Goal: Task Accomplishment & Management: Use online tool/utility

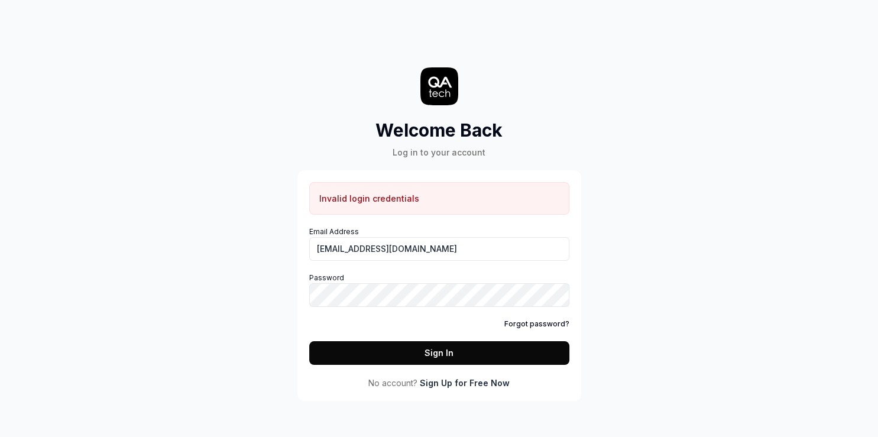
click at [475, 385] on link "Sign Up for Free Now" at bounding box center [465, 383] width 90 height 12
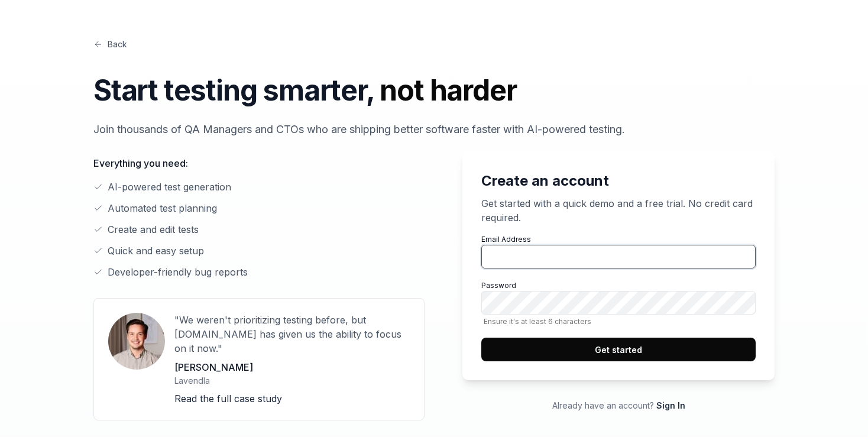
click at [547, 263] on input "Email Address" at bounding box center [618, 257] width 274 height 24
type input "[EMAIL_ADDRESS][DOMAIN_NAME]"
click at [637, 343] on button "Get started" at bounding box center [618, 350] width 274 height 24
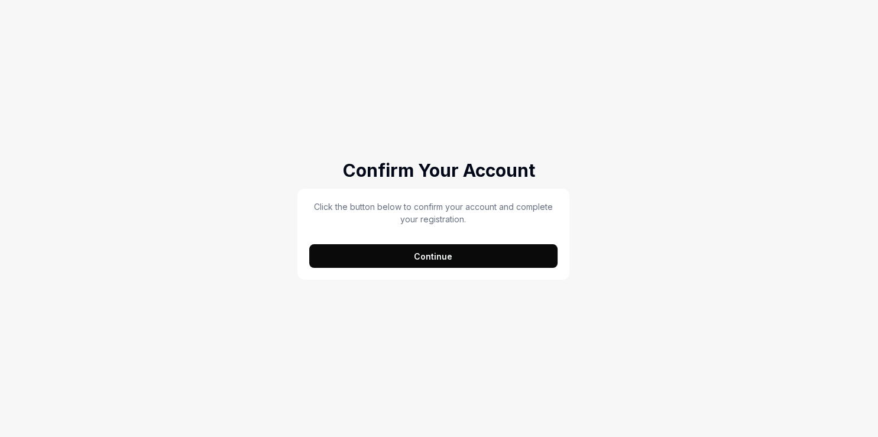
click at [448, 266] on button "Continue" at bounding box center [433, 256] width 249 height 24
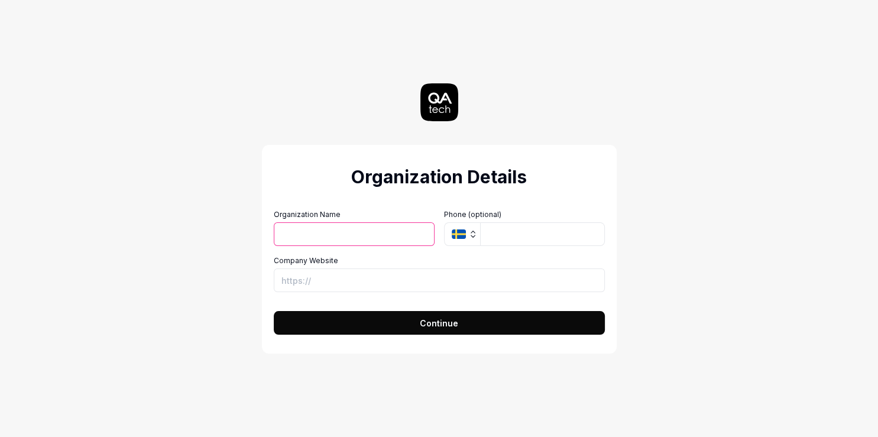
click at [365, 233] on input "Organization Name" at bounding box center [354, 234] width 161 height 24
type input "xyz"
click at [446, 323] on span "Continue" at bounding box center [439, 323] width 38 height 12
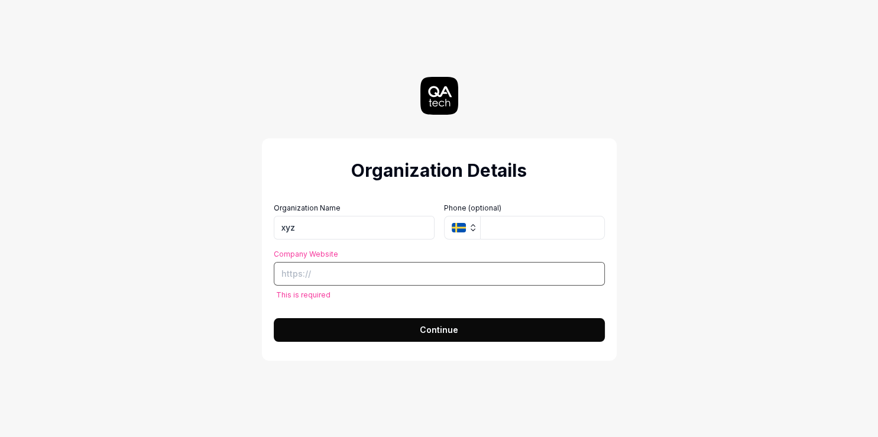
click at [401, 280] on input "Company Website" at bounding box center [439, 274] width 331 height 24
click at [306, 280] on input "Company Website" at bounding box center [439, 274] width 331 height 24
type input "https://ghh.com"
click at [349, 326] on button "Continue" at bounding box center [439, 330] width 331 height 24
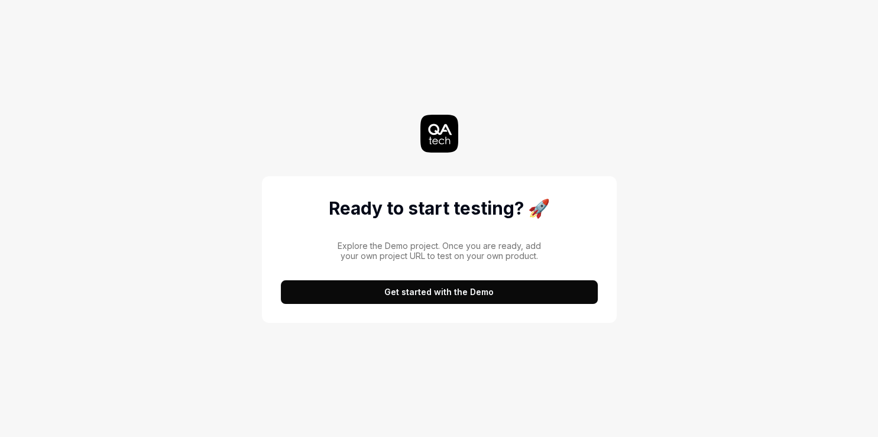
click at [368, 291] on button "Get started with the Demo" at bounding box center [439, 292] width 317 height 24
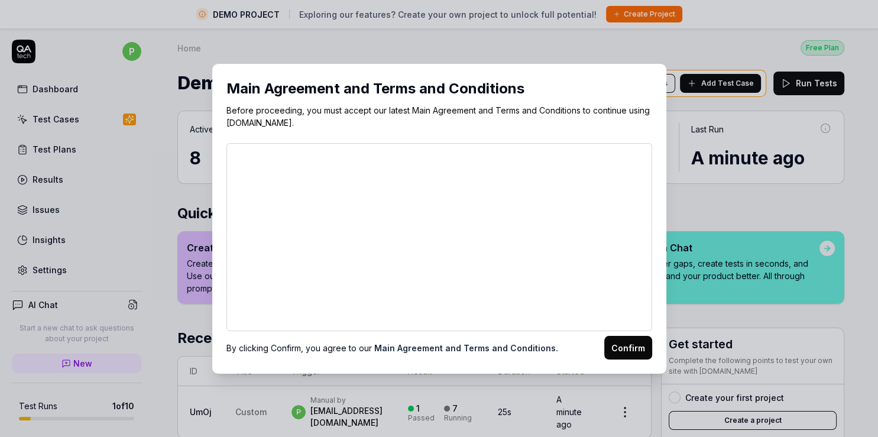
click at [638, 347] on button "Confirm" at bounding box center [628, 348] width 48 height 24
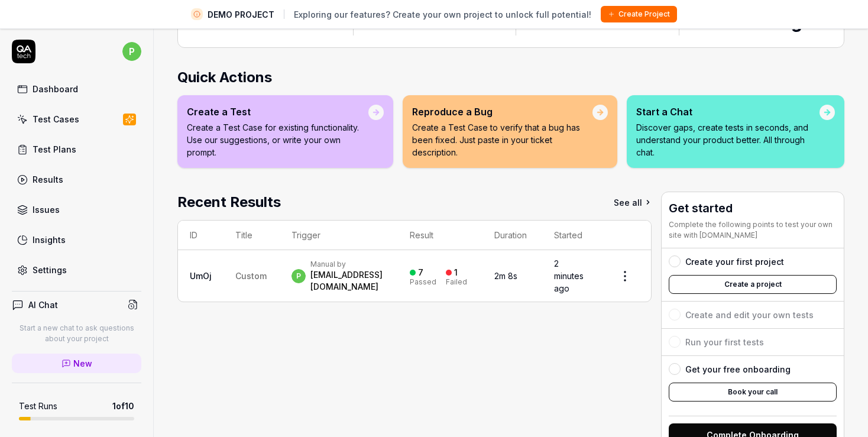
scroll to position [157, 0]
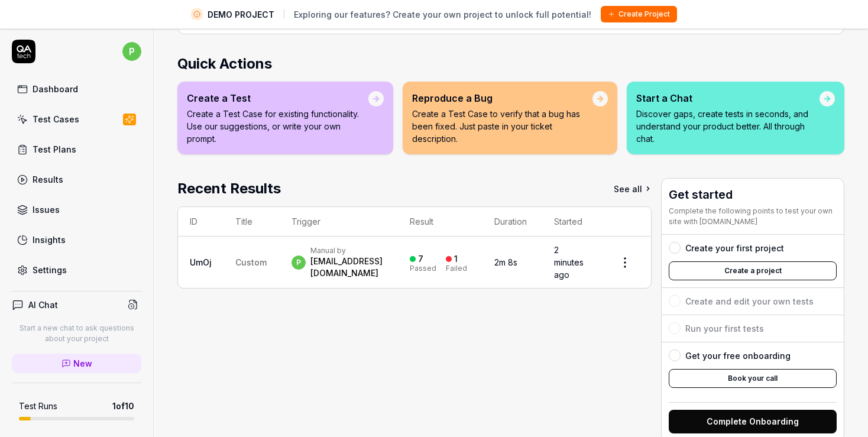
click at [681, 242] on div at bounding box center [675, 248] width 12 height 12
click at [742, 263] on button "Create a project" at bounding box center [753, 270] width 168 height 19
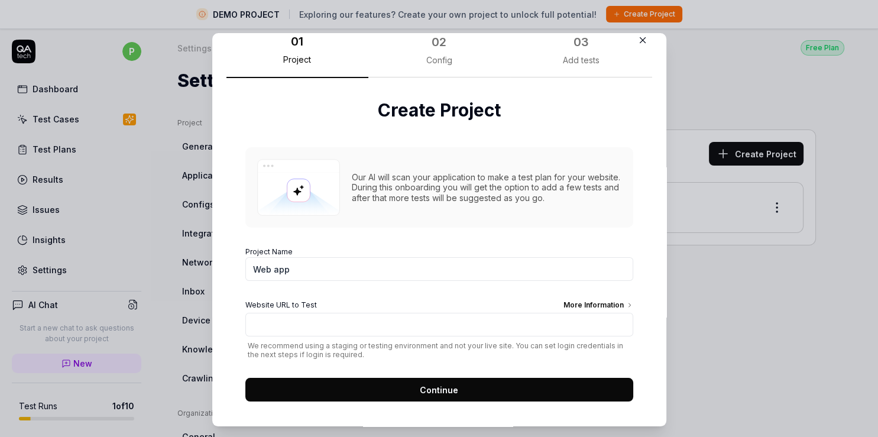
scroll to position [24, 0]
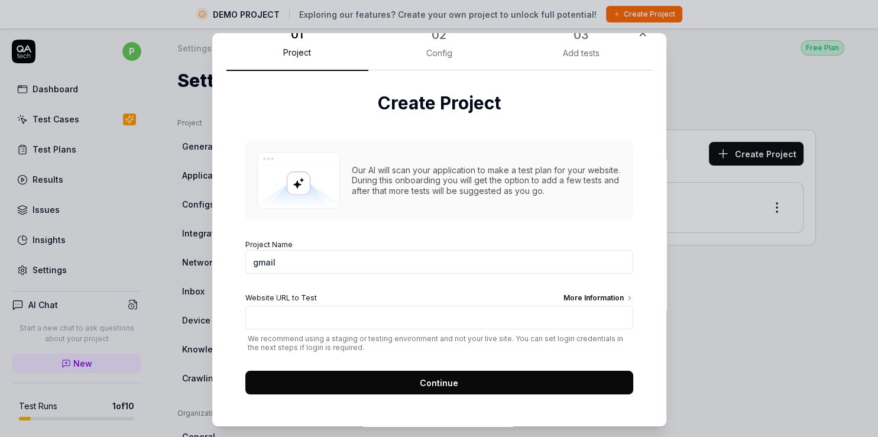
type input "gmail"
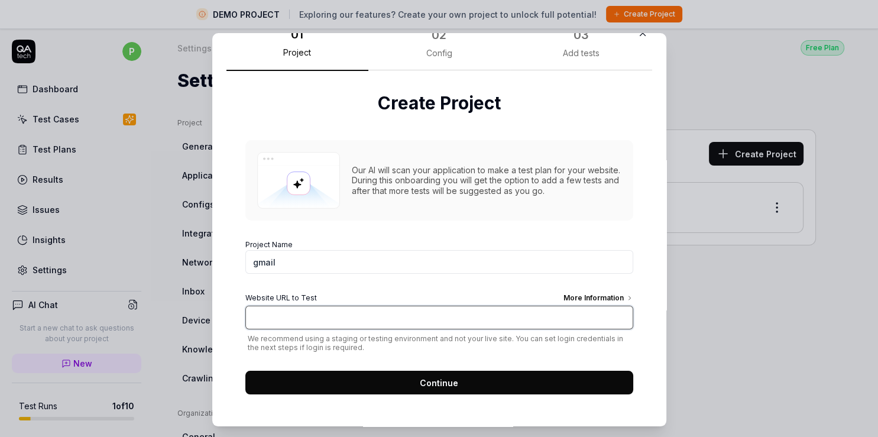
click at [332, 322] on input "Website URL to Test More Information" at bounding box center [439, 318] width 388 height 24
type input "https"
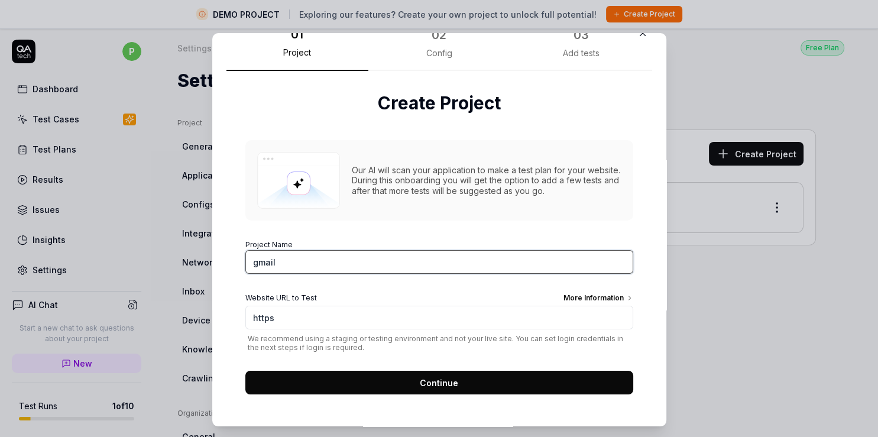
click at [276, 266] on input "gmail" at bounding box center [439, 262] width 388 height 24
type input "google"
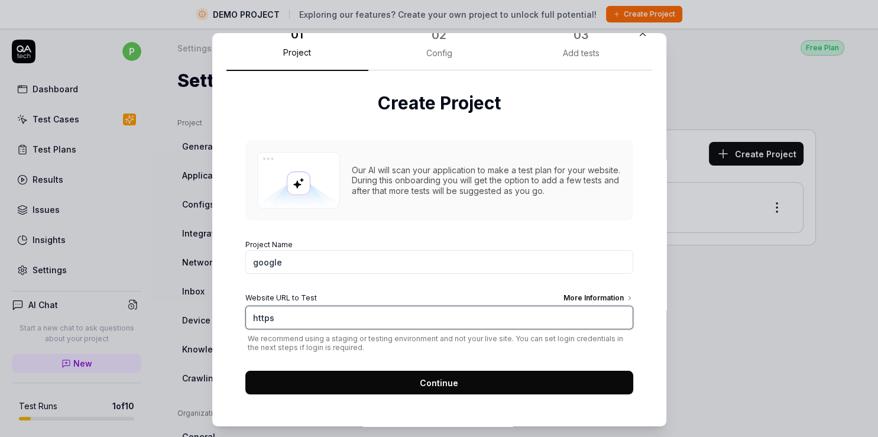
click at [294, 323] on input "https" at bounding box center [439, 318] width 388 height 24
type input "https://google.com"
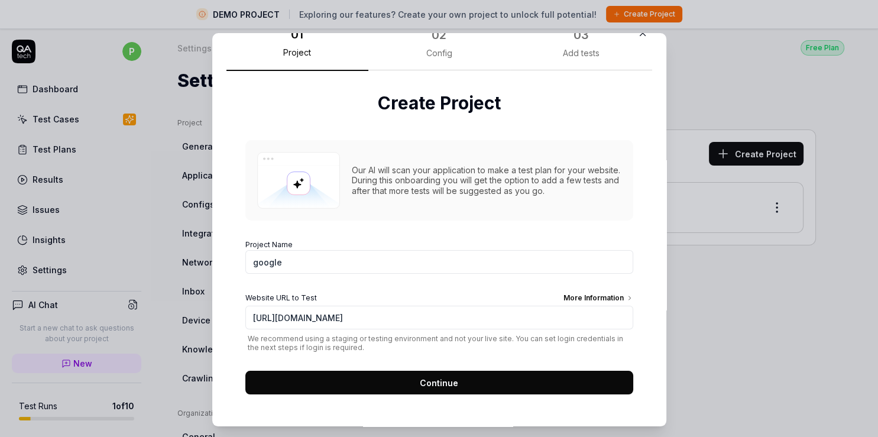
drag, startPoint x: 433, startPoint y: 383, endPoint x: 366, endPoint y: 411, distance: 73.1
click at [366, 411] on div "Create Project Our AI will scan your application to make a test plan for your w…" at bounding box center [439, 242] width 426 height 343
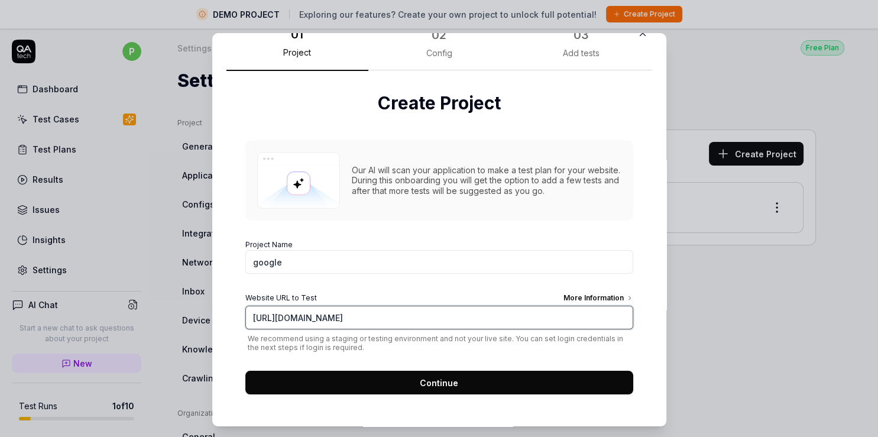
click at [292, 311] on input "https://google.com" at bounding box center [439, 318] width 388 height 24
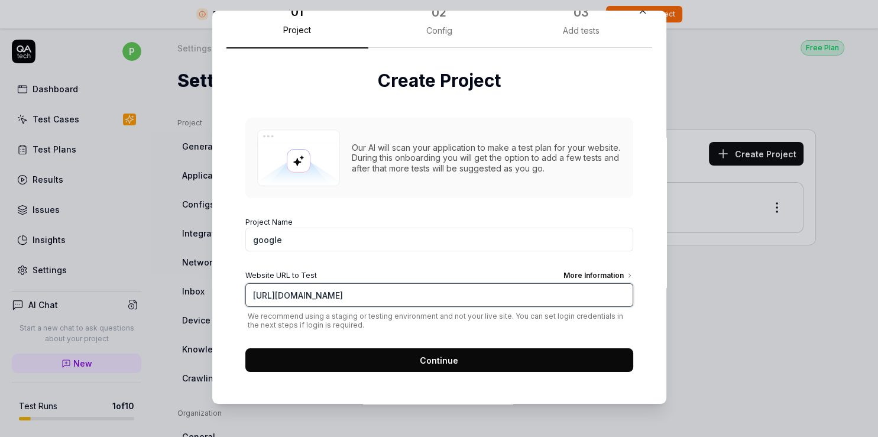
click at [384, 293] on input "https://google.com" at bounding box center [439, 295] width 388 height 24
click at [371, 355] on button "Continue" at bounding box center [439, 360] width 388 height 24
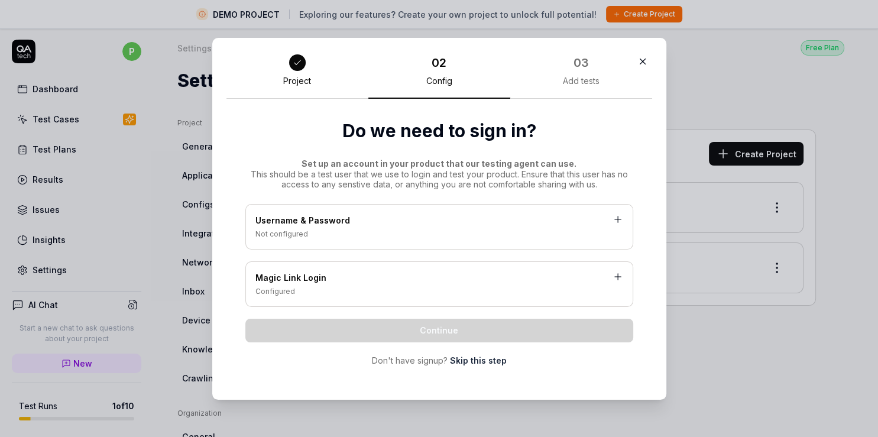
click at [479, 361] on link "Skip this step" at bounding box center [478, 360] width 57 height 12
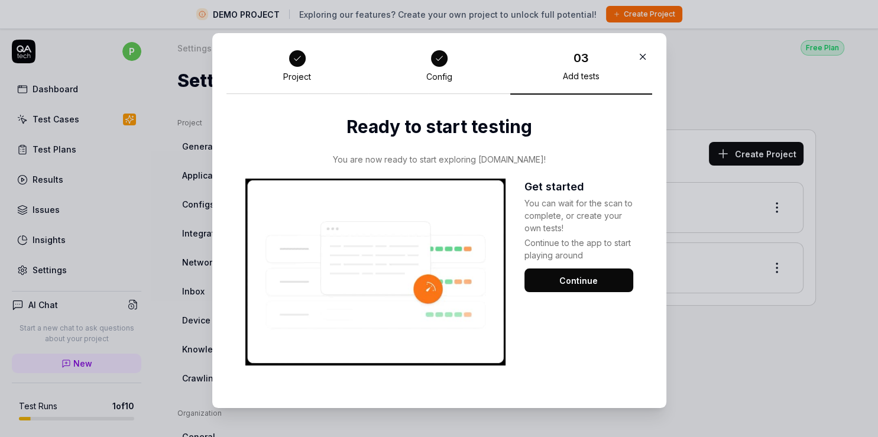
click at [357, 234] on img at bounding box center [375, 272] width 260 height 187
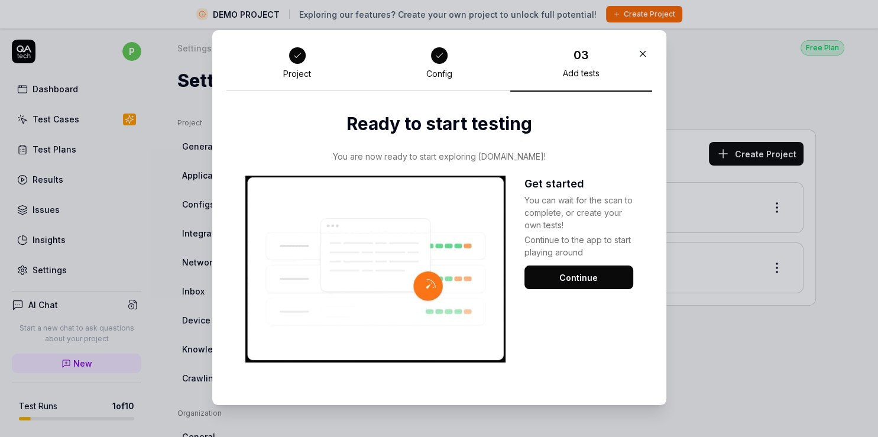
scroll to position [4, 0]
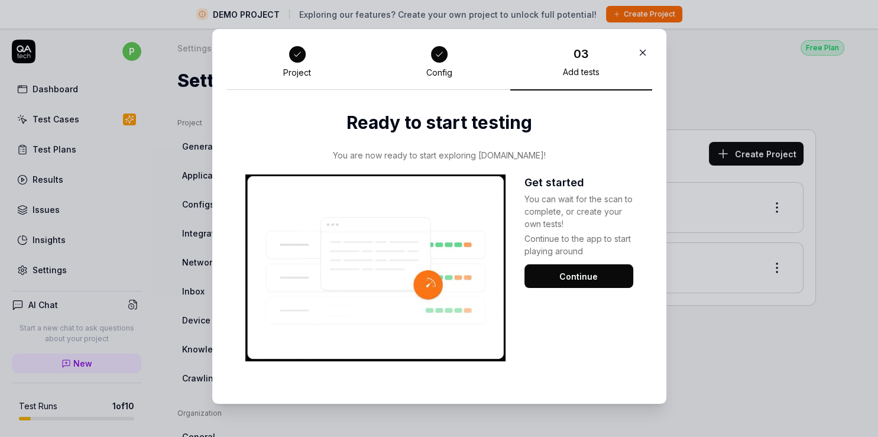
click at [545, 271] on button "Continue" at bounding box center [579, 276] width 109 height 24
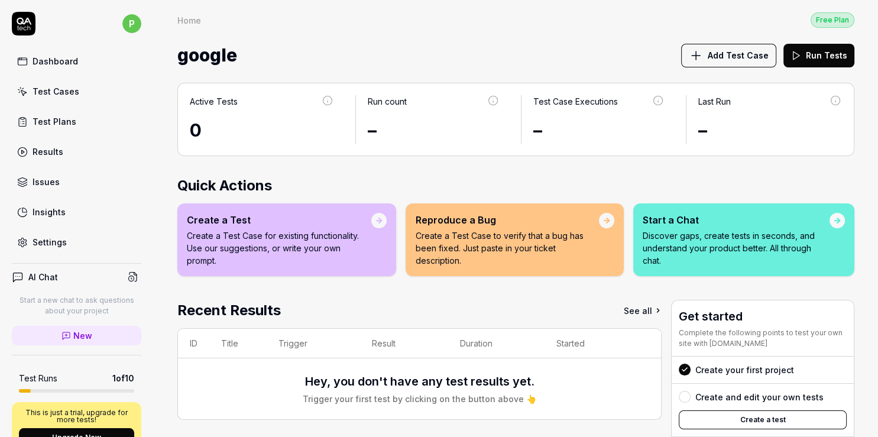
click at [724, 57] on span "Add Test Case" at bounding box center [738, 55] width 61 height 12
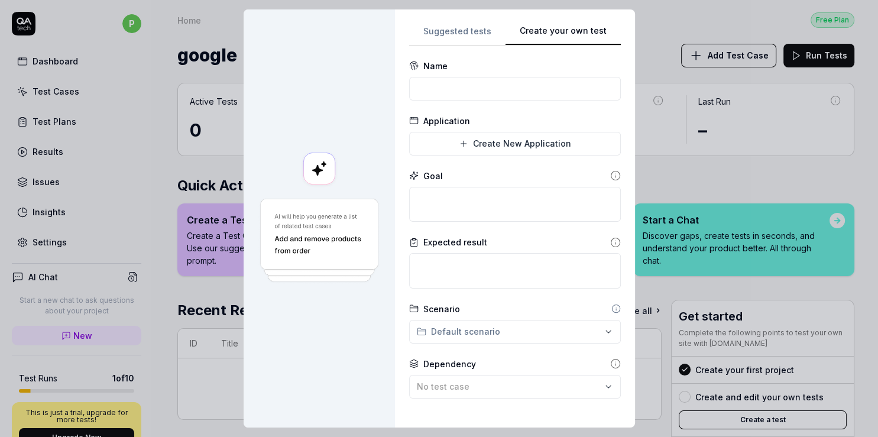
click at [608, 94] on div "**********" at bounding box center [515, 219] width 212 height 390
click at [496, 101] on input at bounding box center [515, 89] width 212 height 24
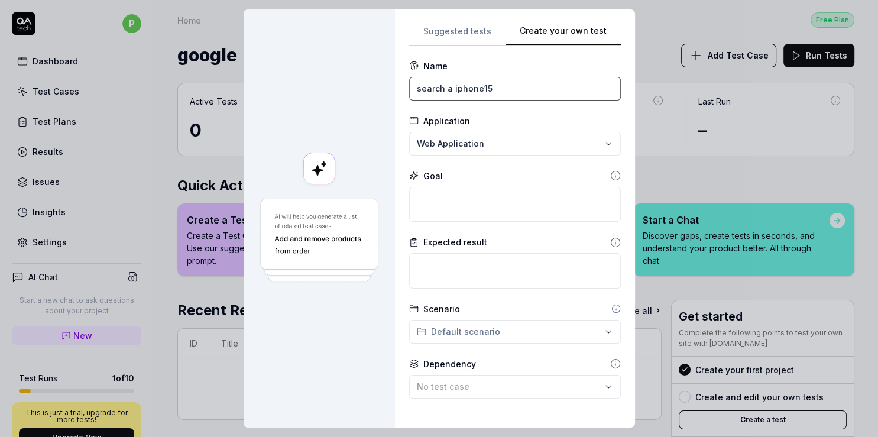
type input "search a iphone15"
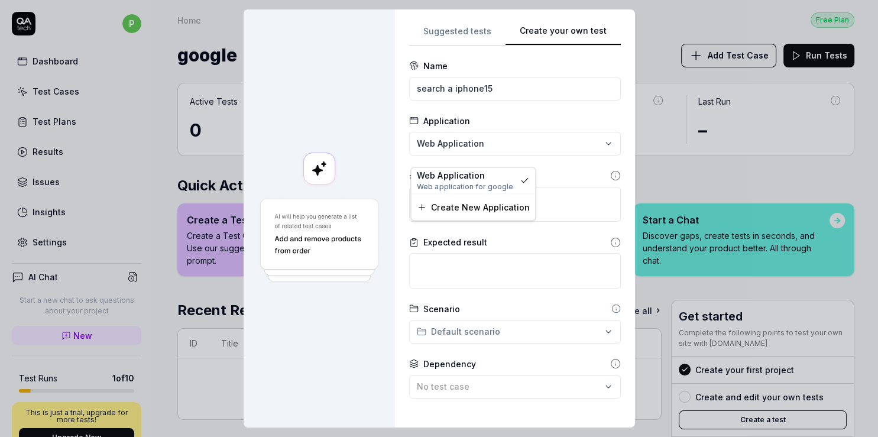
click at [468, 160] on div "**********" at bounding box center [439, 218] width 878 height 437
click at [474, 180] on span "Web Application" at bounding box center [450, 175] width 67 height 12
click at [478, 205] on textarea at bounding box center [515, 204] width 212 height 35
type textarea "*"
type textarea "i"
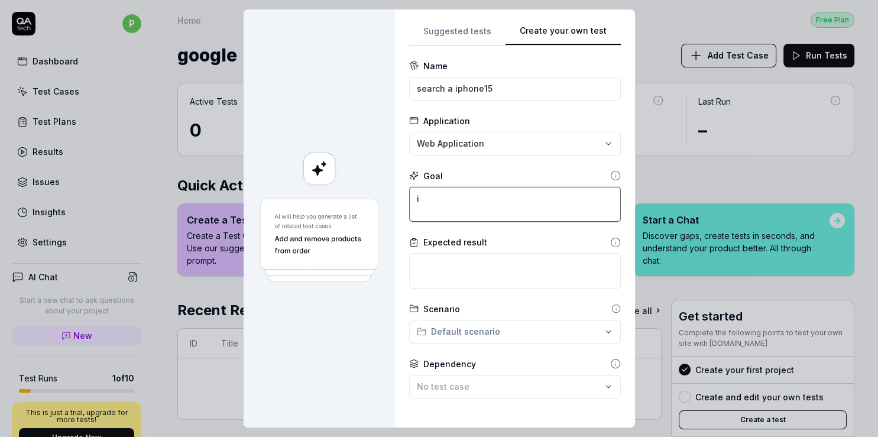
type textarea "*"
type textarea "it"
type textarea "*"
type textarea "ite"
type textarea "*"
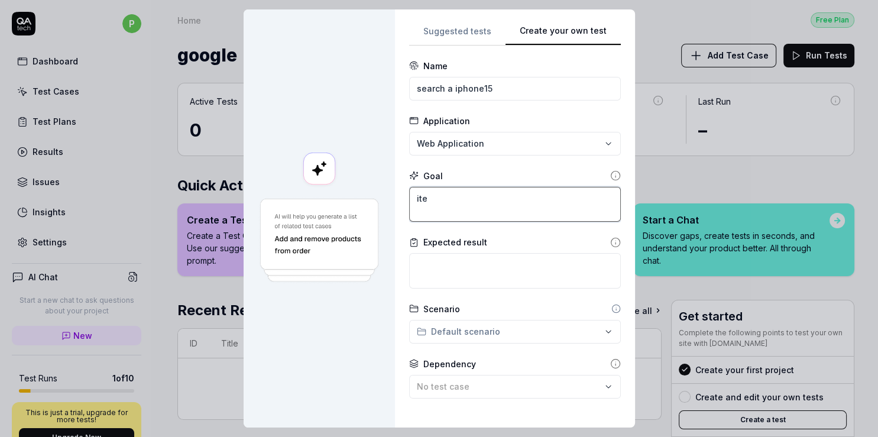
type textarea "item"
type textarea "*"
type textarea "item"
type textarea "*"
type textarea "item s"
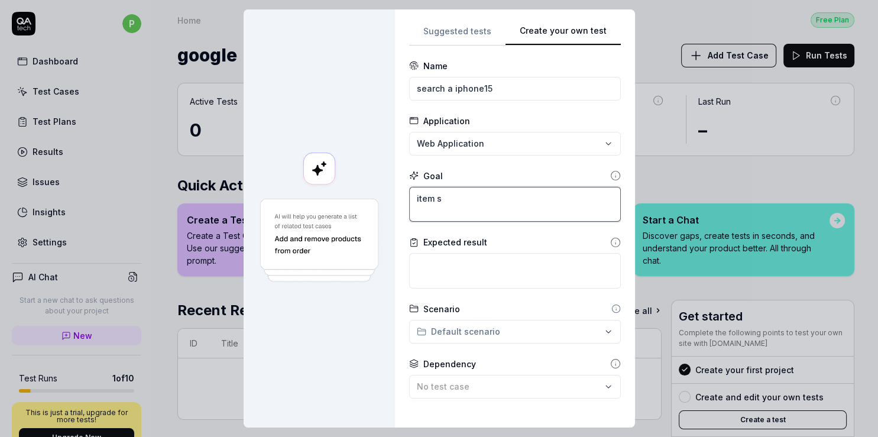
type textarea "*"
type textarea "item se"
type textarea "*"
type textarea "item sea"
type textarea "*"
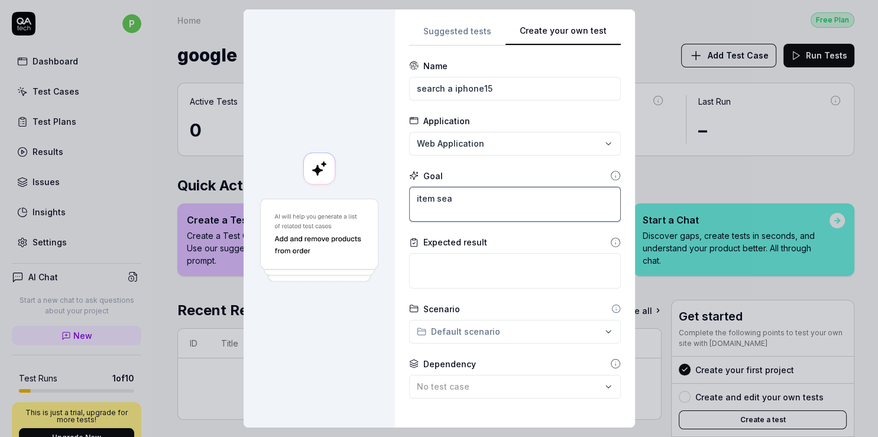
type textarea "item sear"
type textarea "*"
type textarea "item searc"
type textarea "*"
type textarea "item search"
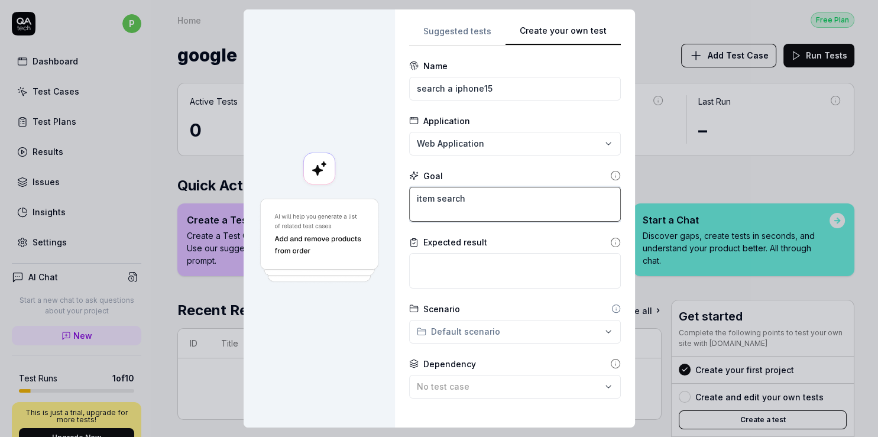
type textarea "*"
type textarea "item searche"
type textarea "*"
type textarea "item searched"
type textarea "*"
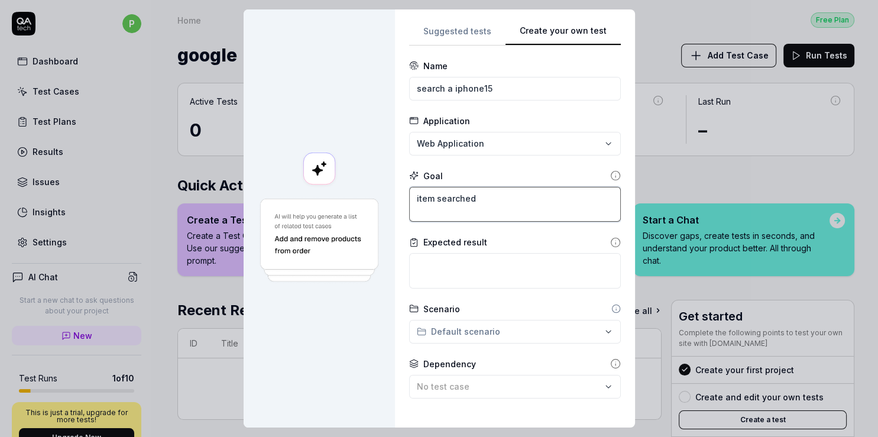
type textarea "item searched"
type textarea "*"
type textarea "item searched s"
type textarea "*"
type textarea "item searched su"
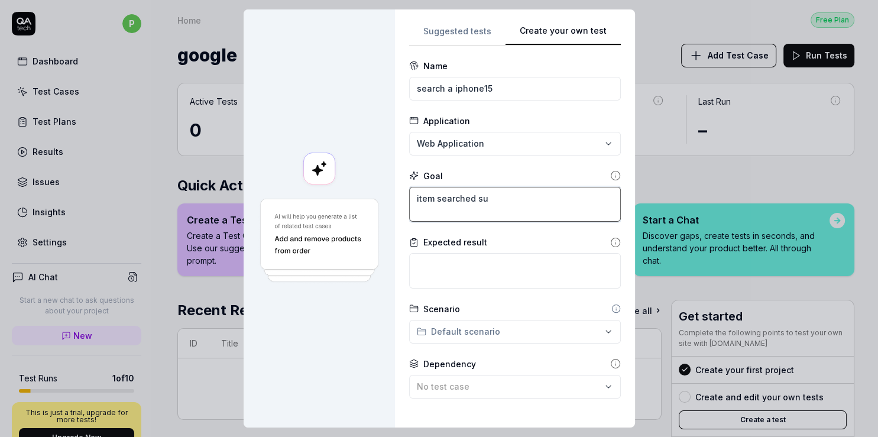
type textarea "*"
type textarea "item searched suc"
type textarea "*"
type textarea "item searched succ"
type textarea "*"
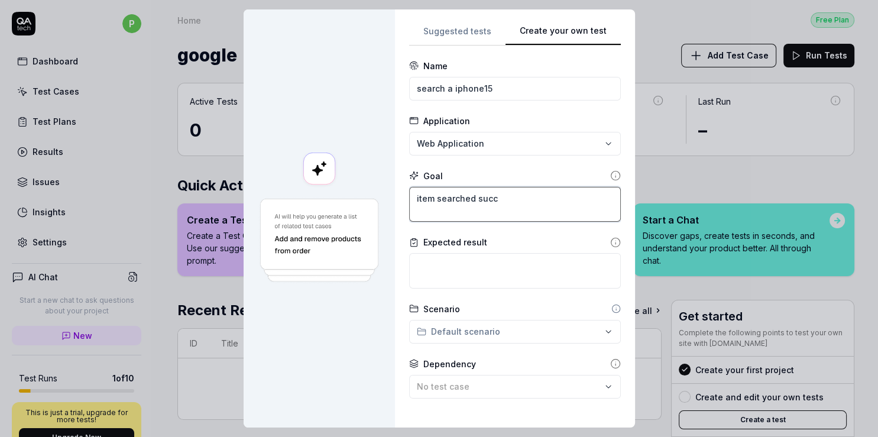
type textarea "item searched succe"
type textarea "*"
type textarea "item searched succes"
type textarea "*"
type textarea "item searched success"
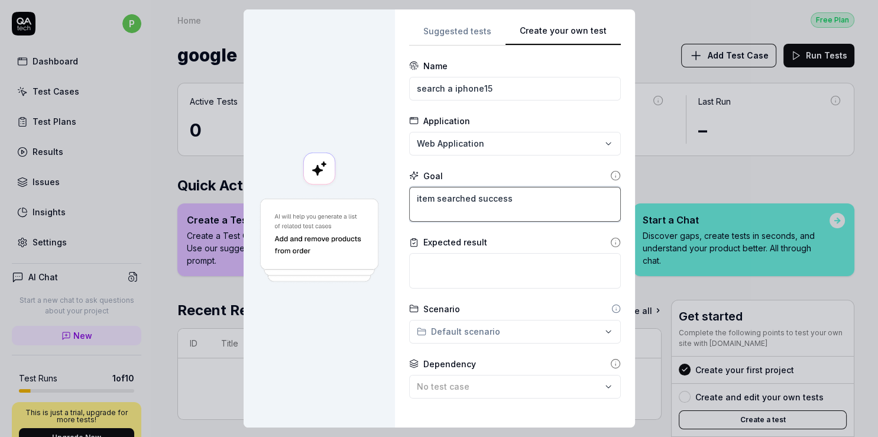
type textarea "*"
type textarea "item searched successf"
type textarea "*"
type textarea "item searched successfu"
type textarea "*"
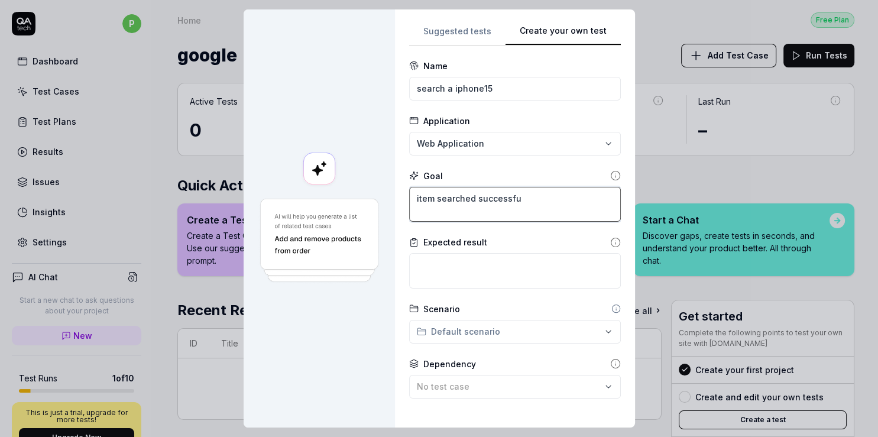
type textarea "item searched successful"
type textarea "*"
type textarea "item searched successfull"
type textarea "*"
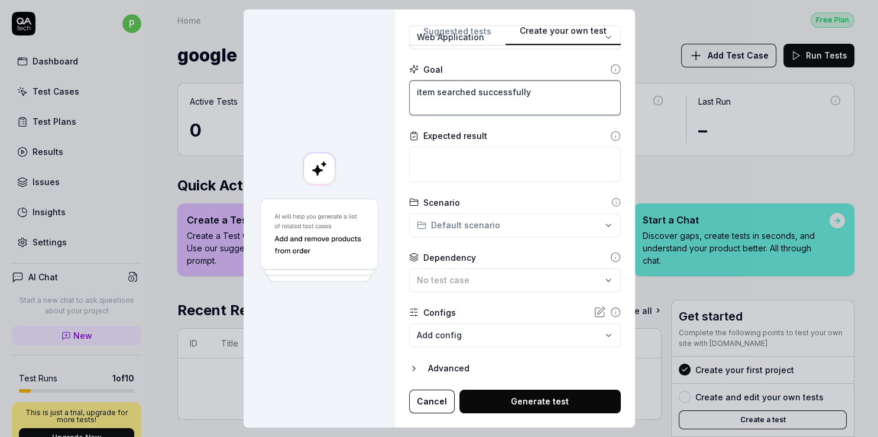
scroll to position [9, 0]
type textarea "item searched successfully"
click at [474, 215] on div "**********" at bounding box center [439, 218] width 878 height 437
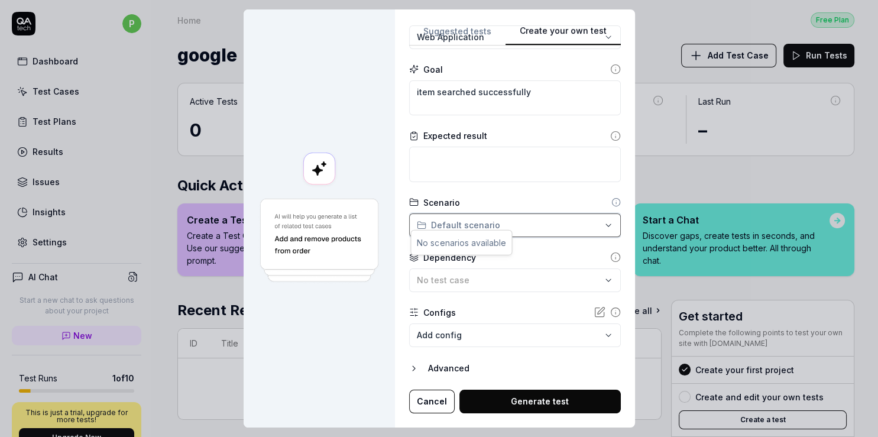
click at [474, 212] on div "**********" at bounding box center [439, 218] width 878 height 437
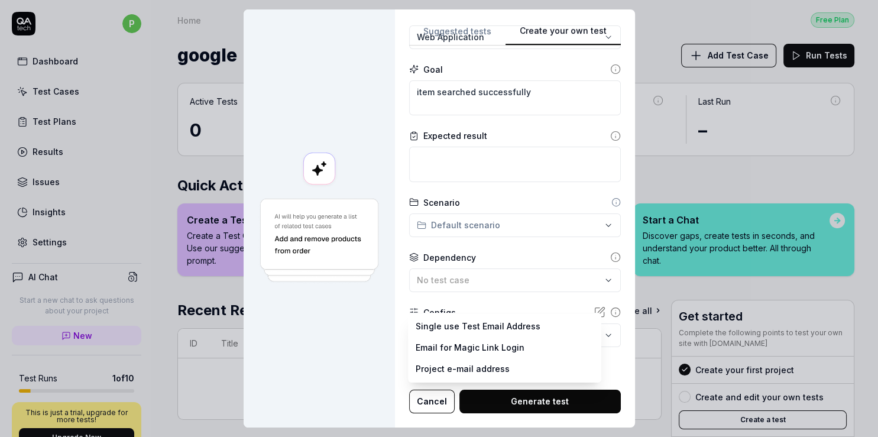
click at [503, 332] on body "p Dashboard Test Cases Test Plans Results Issues Insights Settings AI Chat Star…" at bounding box center [439, 218] width 878 height 437
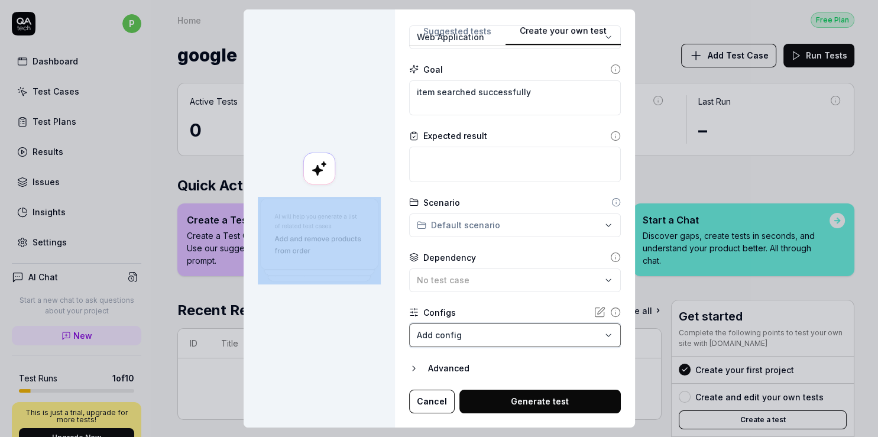
drag, startPoint x: 383, startPoint y: 346, endPoint x: 439, endPoint y: 341, distance: 55.8
click at [400, 341] on div "**********" at bounding box center [439, 218] width 878 height 437
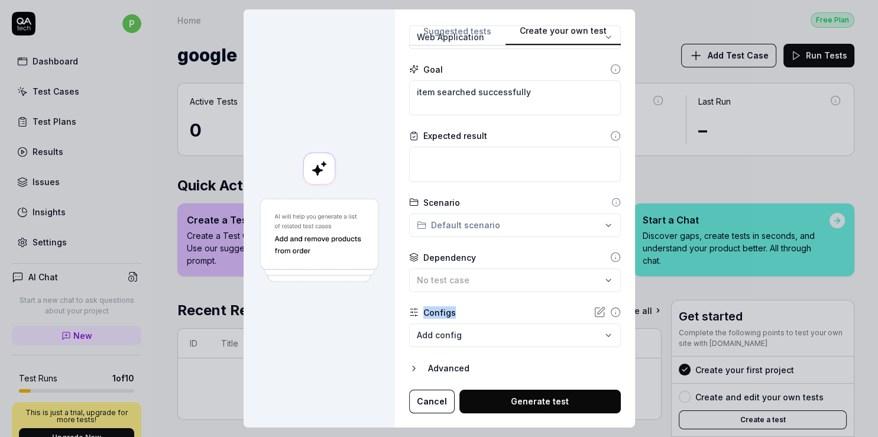
click at [549, 390] on button "Generate test" at bounding box center [539, 402] width 161 height 24
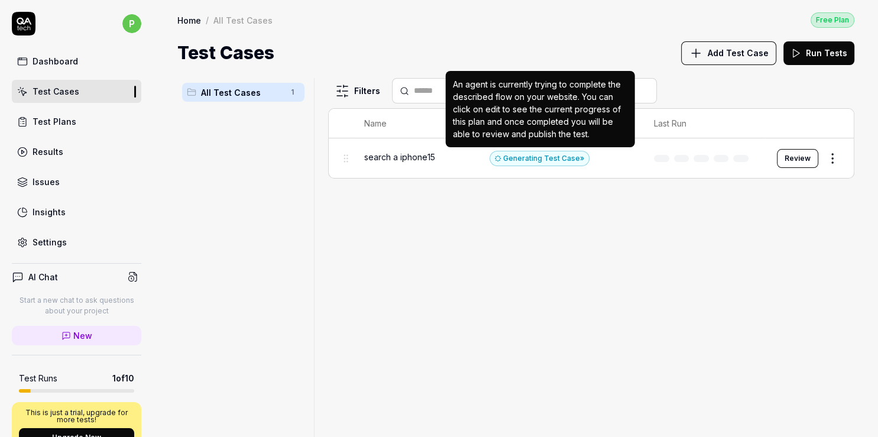
click at [505, 157] on div "Generating Test Case »" at bounding box center [540, 158] width 100 height 15
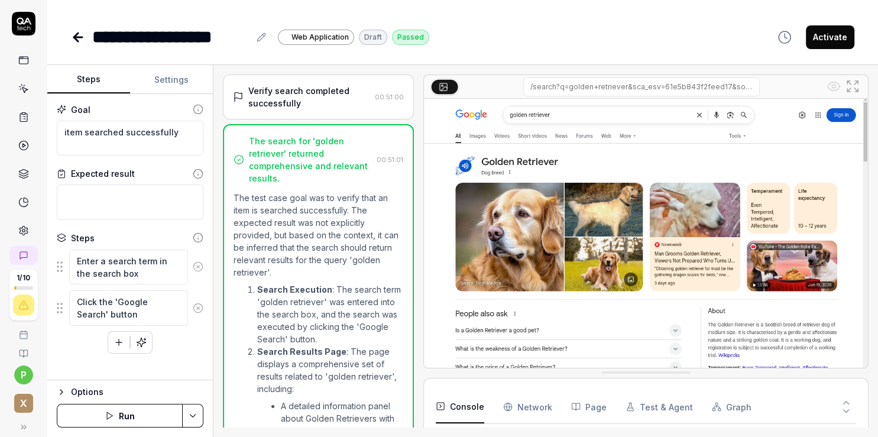
click at [265, 89] on div "Verify search completed successfully" at bounding box center [309, 97] width 122 height 25
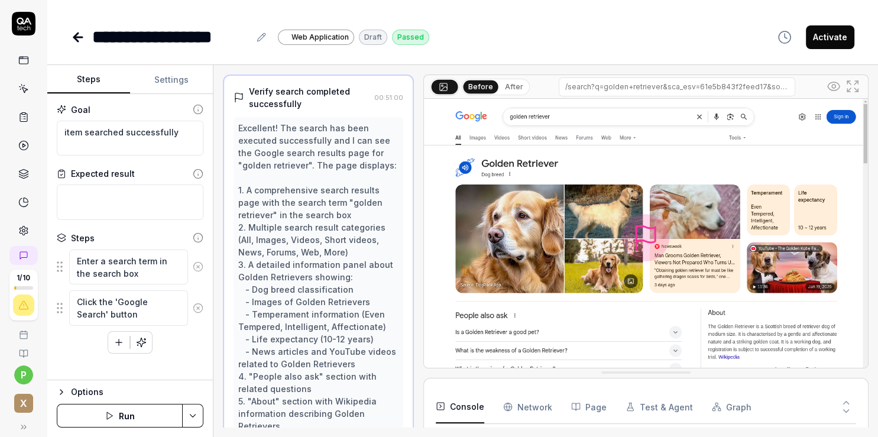
click at [128, 420] on button "Run" at bounding box center [120, 416] width 126 height 24
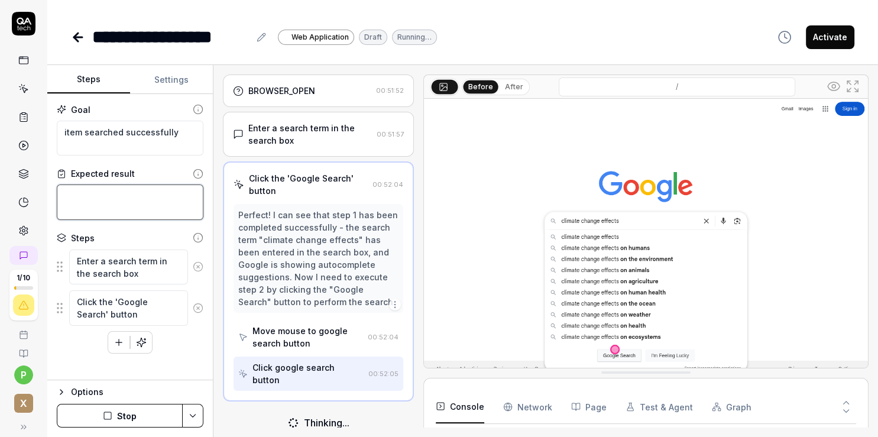
click at [71, 197] on textarea at bounding box center [130, 201] width 147 height 35
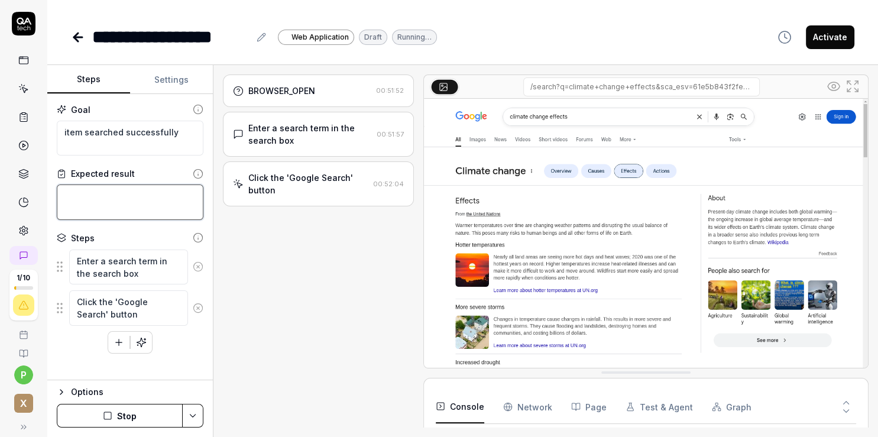
click at [72, 195] on textarea at bounding box center [130, 201] width 147 height 35
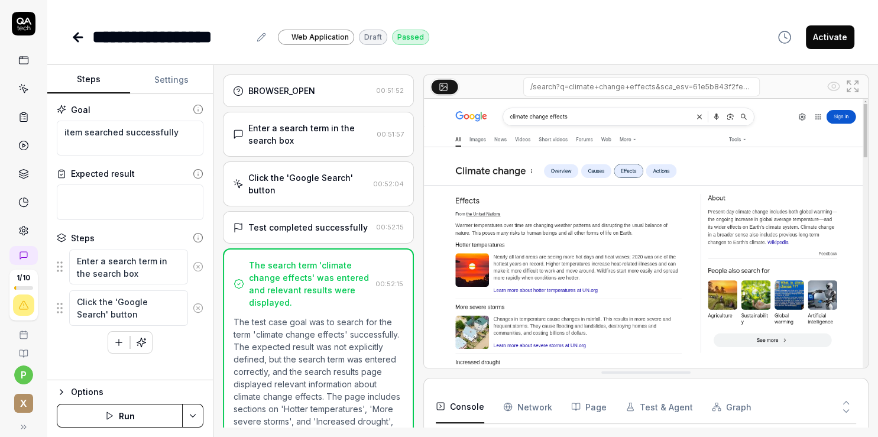
click at [61, 388] on icon "button" at bounding box center [61, 391] width 9 height 9
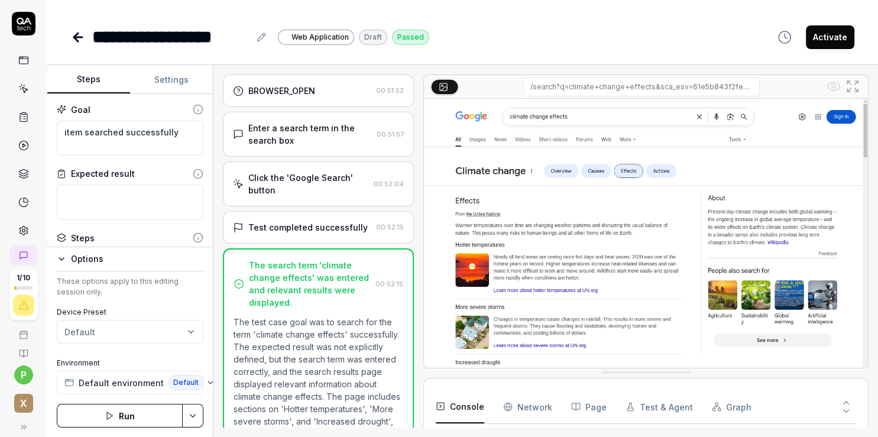
click at [107, 334] on html "**********" at bounding box center [439, 218] width 878 height 437
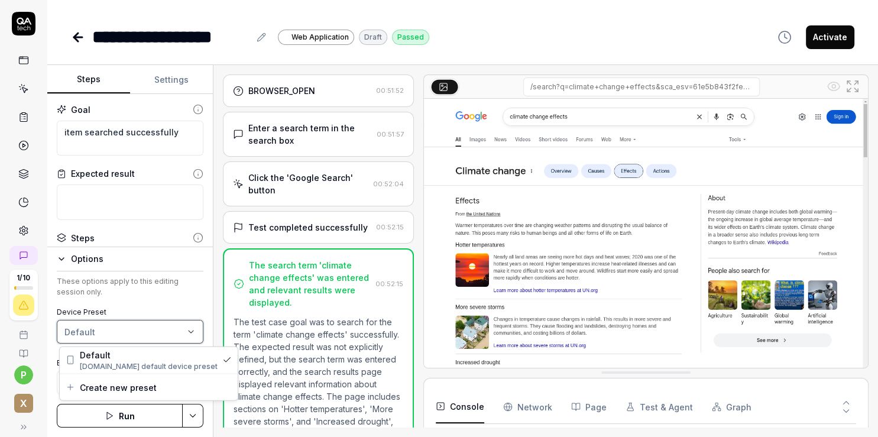
click at [107, 334] on html "**********" at bounding box center [439, 218] width 878 height 437
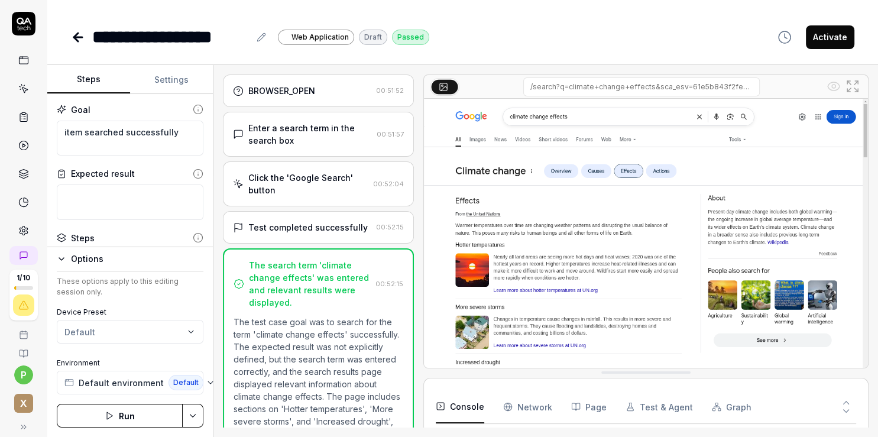
click at [84, 240] on div "Steps" at bounding box center [83, 238] width 24 height 12
click at [70, 257] on button "Options" at bounding box center [130, 259] width 147 height 14
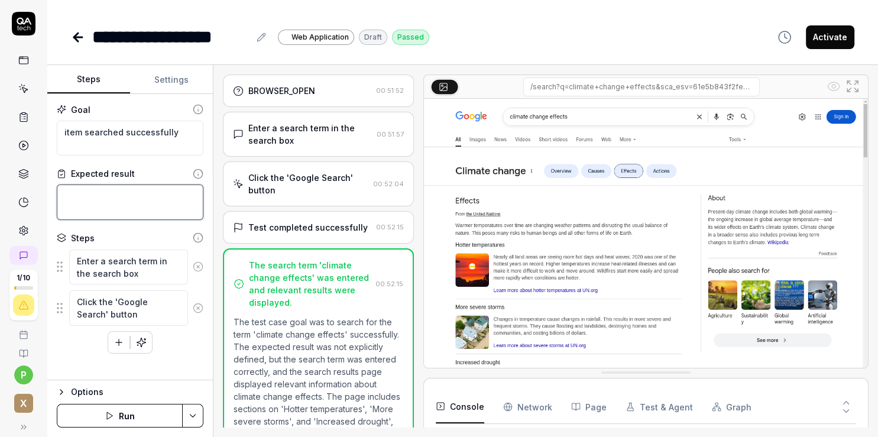
click at [96, 190] on textarea at bounding box center [130, 201] width 147 height 35
type textarea "*"
type textarea "i"
type textarea "*"
type textarea "ip"
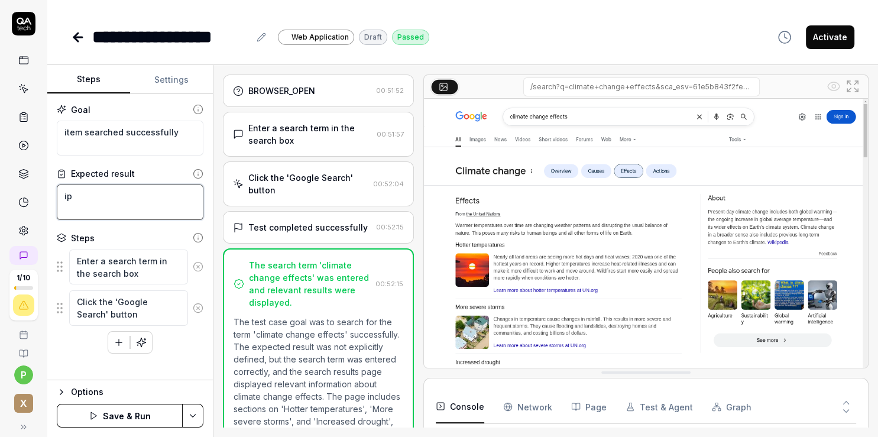
type textarea "*"
type textarea "iph"
type textarea "*"
type textarea "ipho"
type textarea "*"
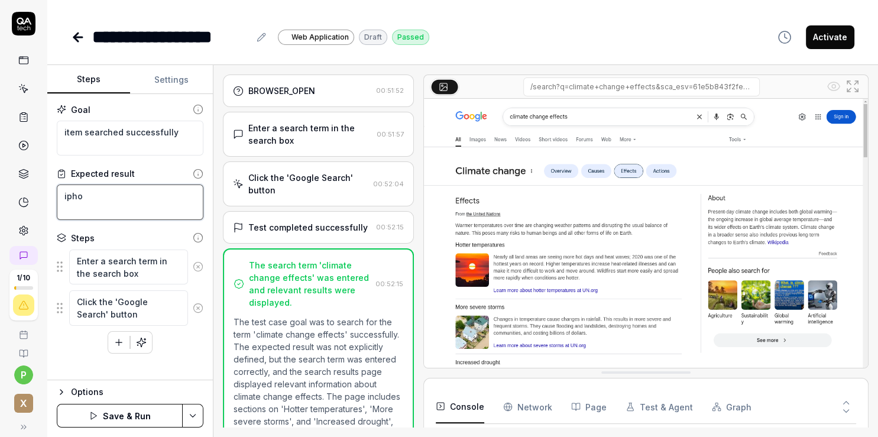
type textarea "iphon"
type textarea "*"
type textarea "iphone"
type textarea "*"
type textarea "iphone"
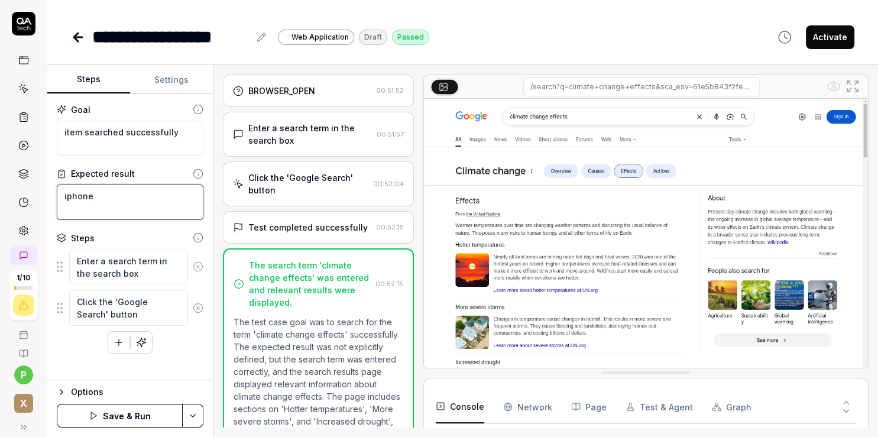
type textarea "*"
type textarea "iphone 1"
type textarea "*"
type textarea "iphone 16"
type textarea "*"
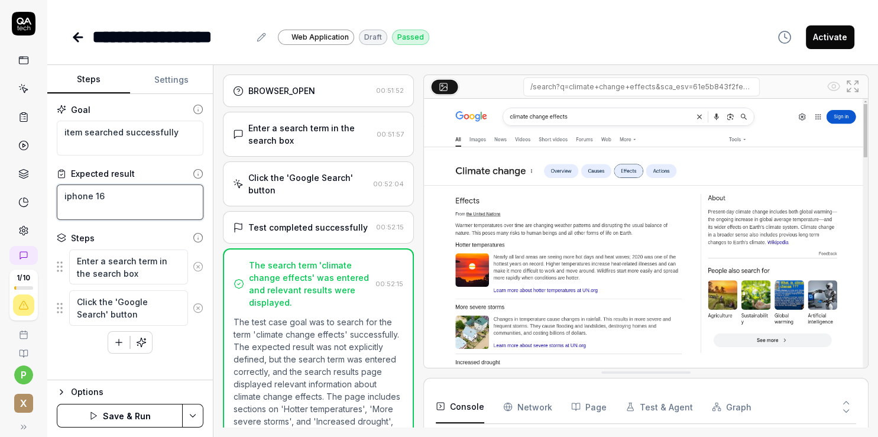
type textarea "iphone 16"
type textarea "*"
type textarea "iphone 16 s"
type textarea "*"
type textarea "iphone 16 se"
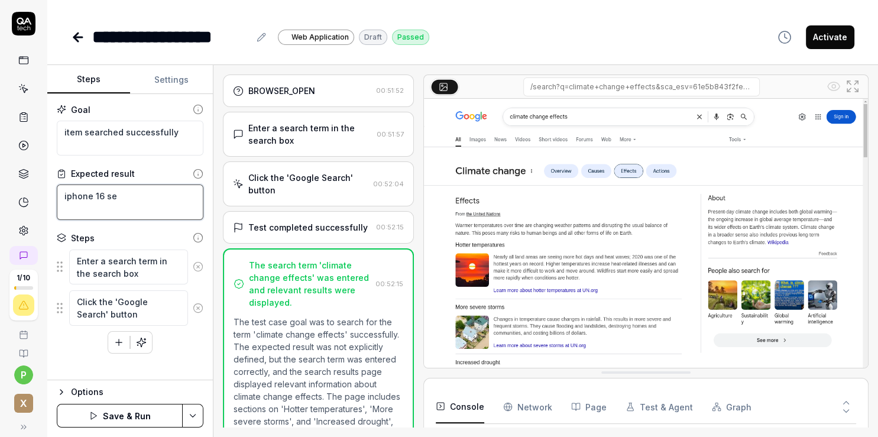
type textarea "*"
type textarea "iphone 16 sea"
type textarea "*"
type textarea "iphone 16 seac"
type textarea "*"
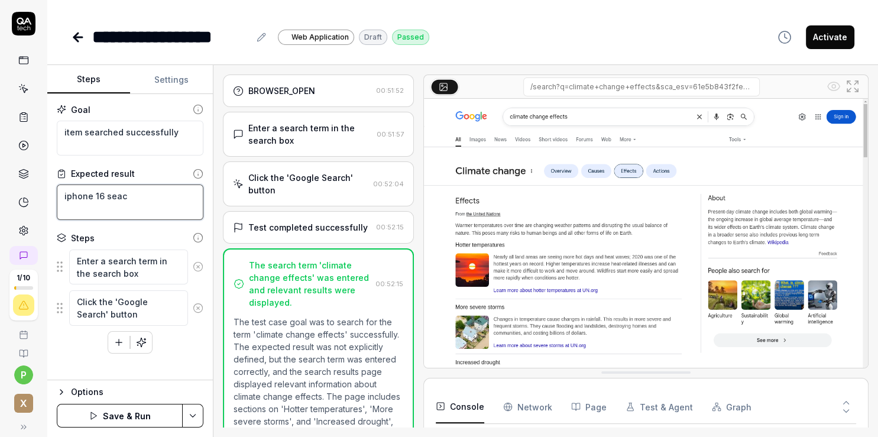
type textarea "iphone 16 seach"
type textarea "*"
type textarea "iphone 16 seache"
type textarea "*"
type textarea "iphone 16 seached"
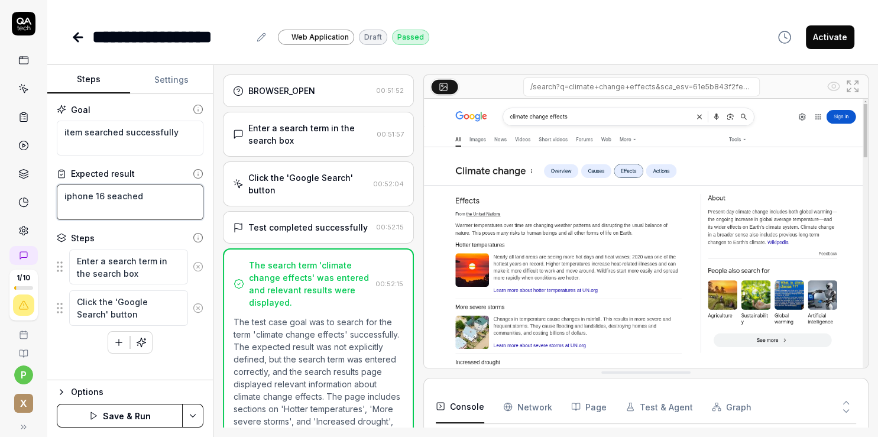
type textarea "*"
type textarea "iphone 16 seached"
type textarea "*"
type textarea "iphone 16 seached s"
type textarea "*"
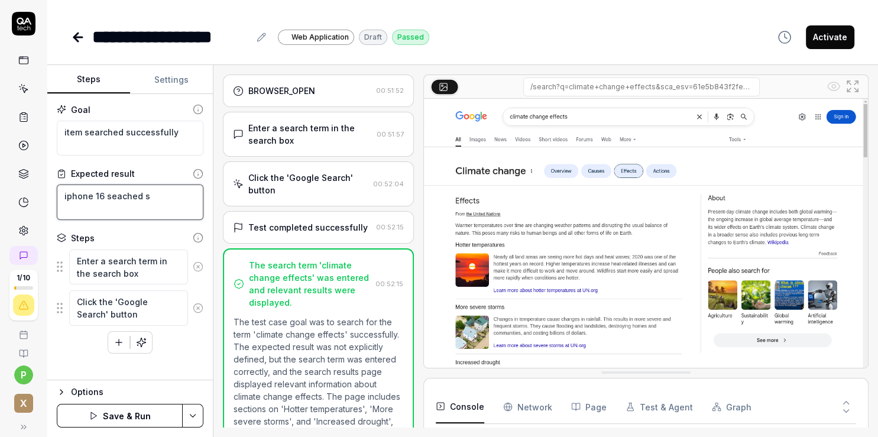
type textarea "iphone 16 seached su"
type textarea "*"
type textarea "iphone 16 seached suc"
type textarea "*"
type textarea "iphone 16 seached succ"
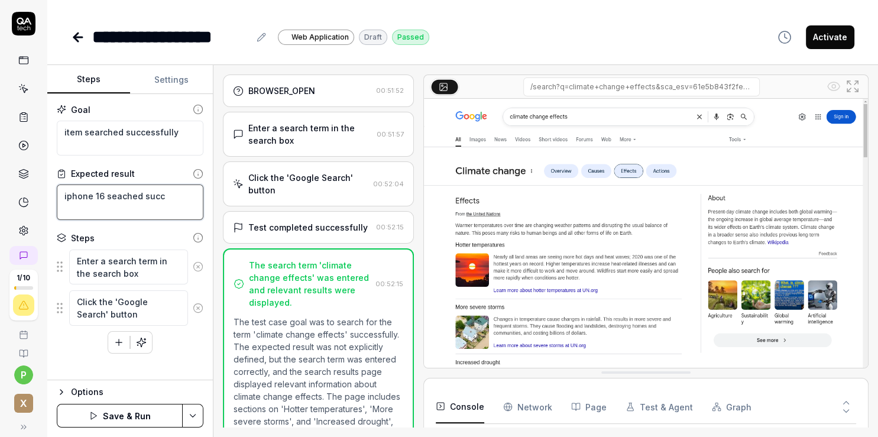
type textarea "*"
type textarea "iphone 16 seached succe"
type textarea "*"
type textarea "iphone 16 seached succes"
type textarea "*"
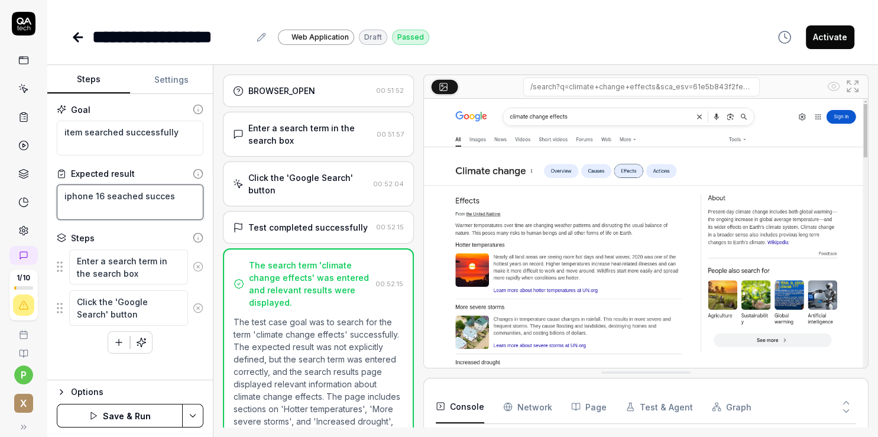
type textarea "iphone 16 seached success"
type textarea "*"
type textarea "iphone 16 seached successf"
type textarea "*"
type textarea "iphone 16 seached successfu"
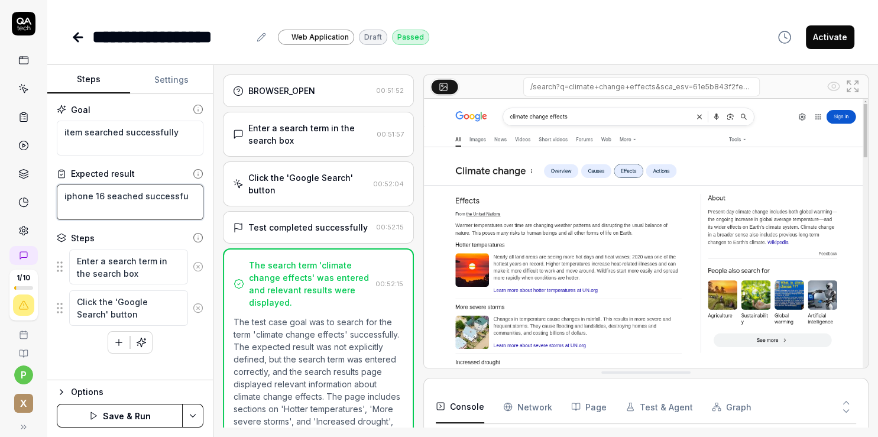
type textarea "*"
type textarea "iphone 16 seached successful"
type textarea "*"
type textarea "iphone 16 seached successfull"
type textarea "*"
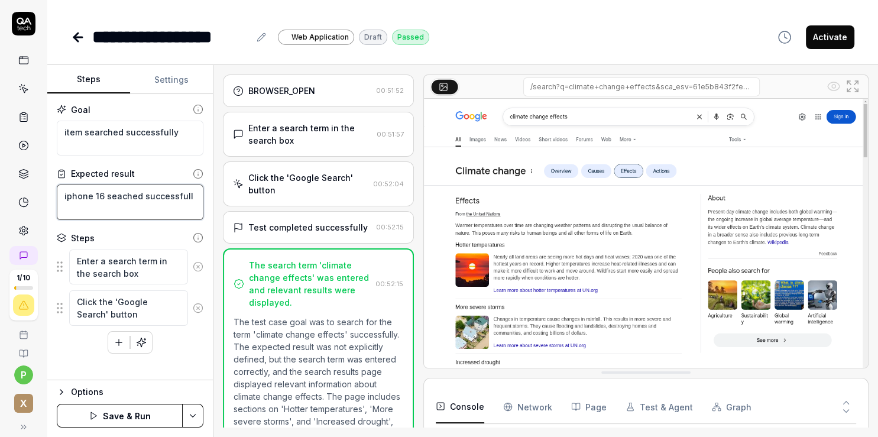
type textarea "iphone 16 seached successfully"
click at [121, 197] on textarea "iphone 16 seached successfully" at bounding box center [130, 201] width 147 height 35
type textarea "*"
type textarea "iphone 16 searched successfully"
click at [116, 418] on button "Save & Run" at bounding box center [120, 416] width 126 height 24
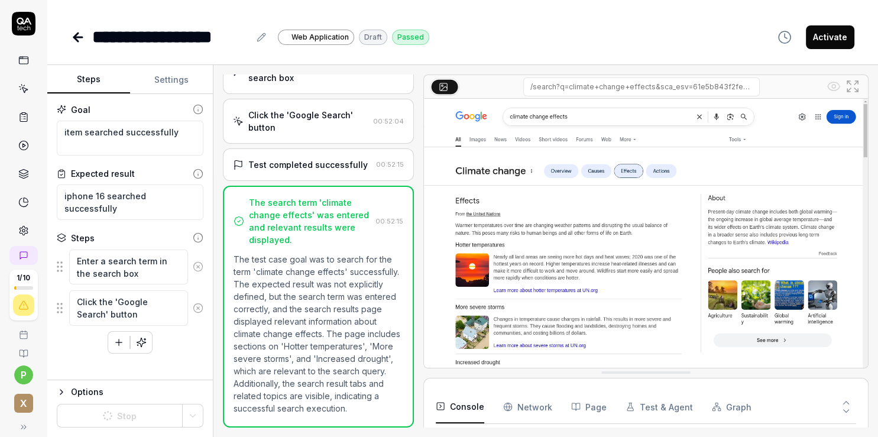
scroll to position [5, 0]
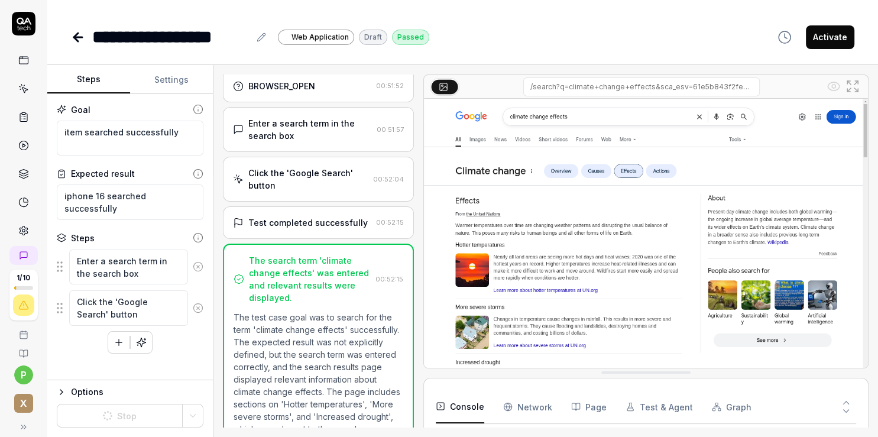
click at [63, 394] on icon "button" at bounding box center [61, 391] width 9 height 9
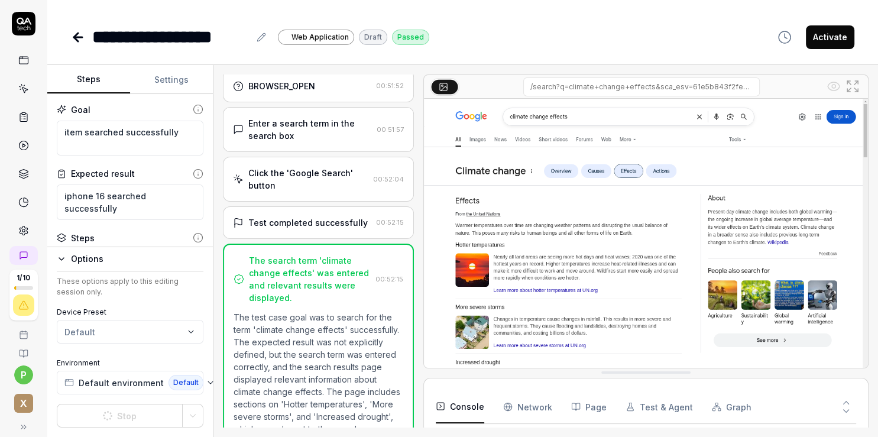
click at [169, 80] on button "Settings" at bounding box center [171, 80] width 83 height 28
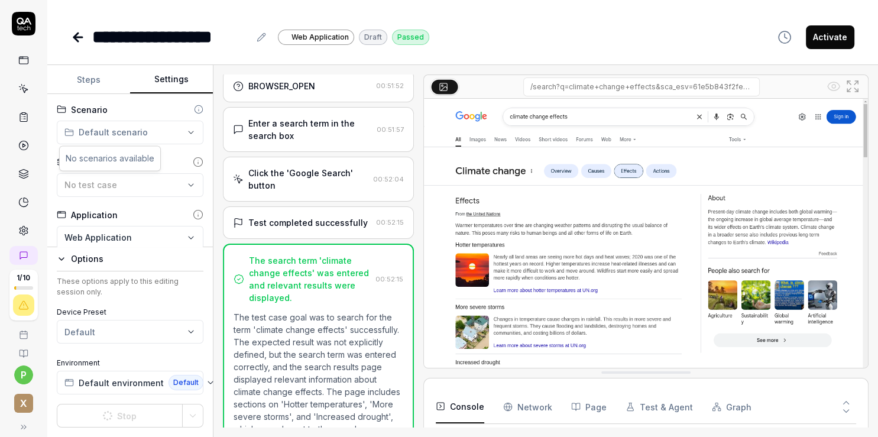
click at [180, 136] on html "**********" at bounding box center [439, 218] width 878 height 437
click at [194, 110] on icon at bounding box center [198, 109] width 9 height 9
click at [193, 164] on icon at bounding box center [198, 162] width 11 height 11
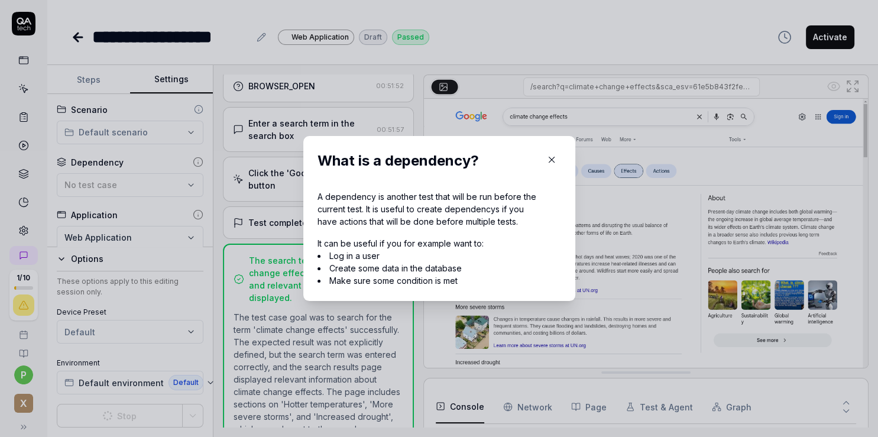
click at [545, 166] on button "button" at bounding box center [551, 159] width 19 height 19
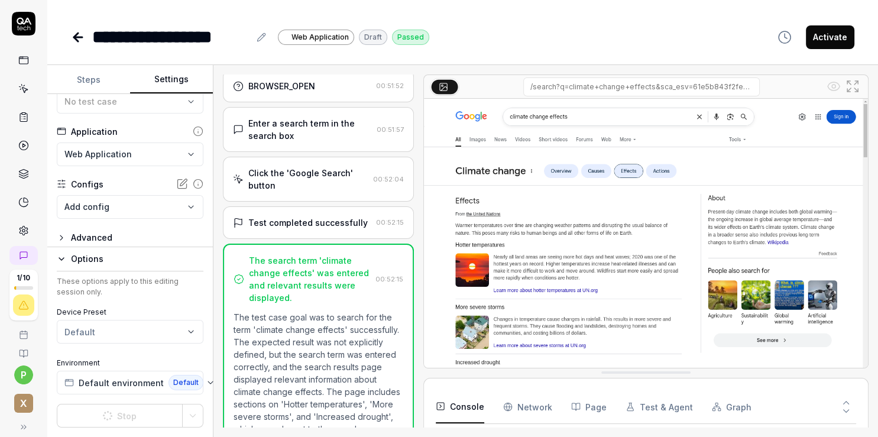
scroll to position [90, 0]
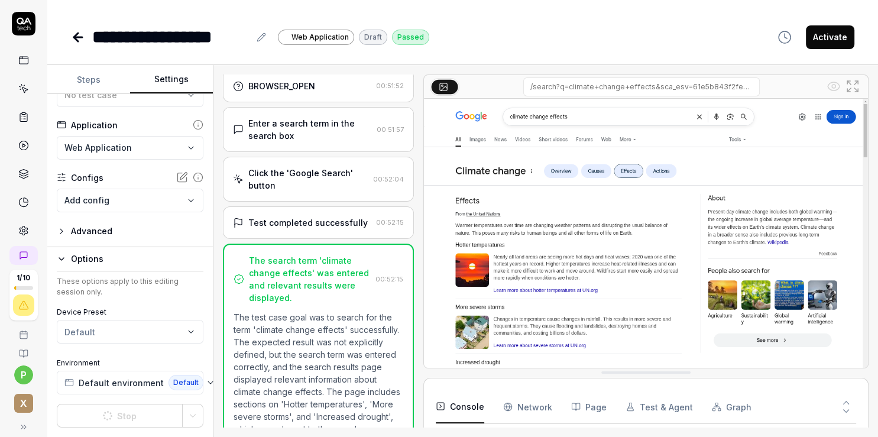
click at [62, 231] on icon "button" at bounding box center [61, 231] width 2 height 5
click at [62, 231] on icon "button" at bounding box center [61, 231] width 5 height 2
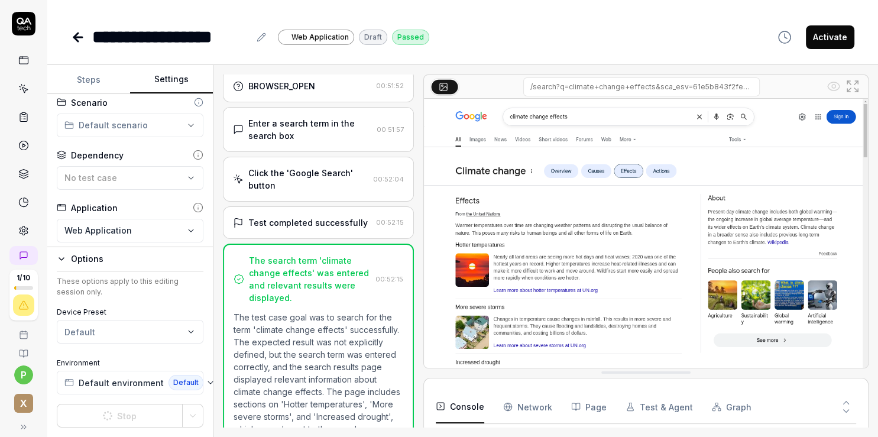
scroll to position [0, 0]
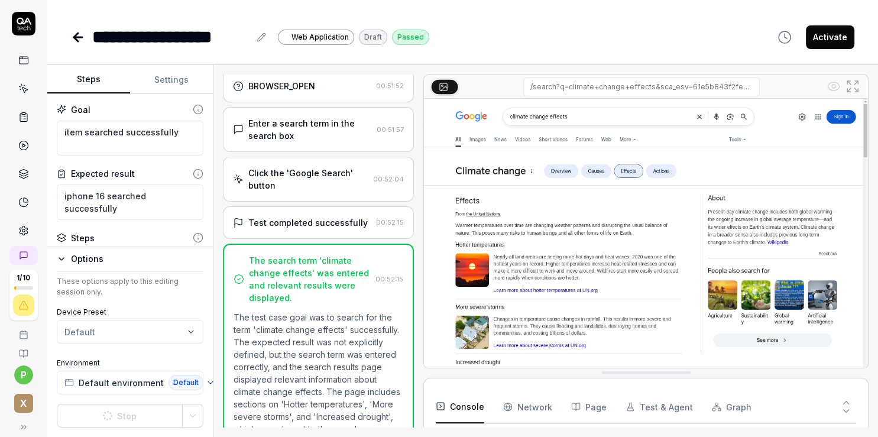
click at [101, 83] on button "Steps" at bounding box center [88, 80] width 83 height 28
click at [88, 82] on button "Steps" at bounding box center [88, 80] width 83 height 28
click at [77, 34] on icon at bounding box center [78, 37] width 14 height 14
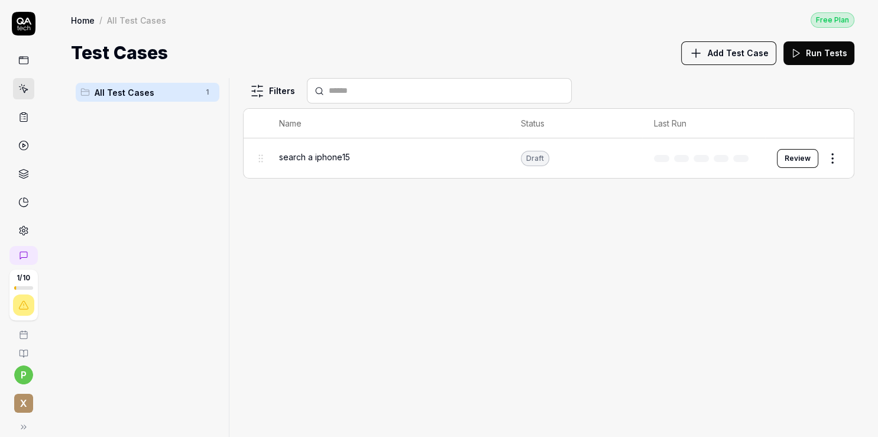
click at [143, 95] on span "All Test Cases" at bounding box center [146, 92] width 103 height 12
click at [141, 93] on span "All Test Cases" at bounding box center [146, 92] width 103 height 12
click at [786, 160] on button "Review" at bounding box center [797, 158] width 41 height 19
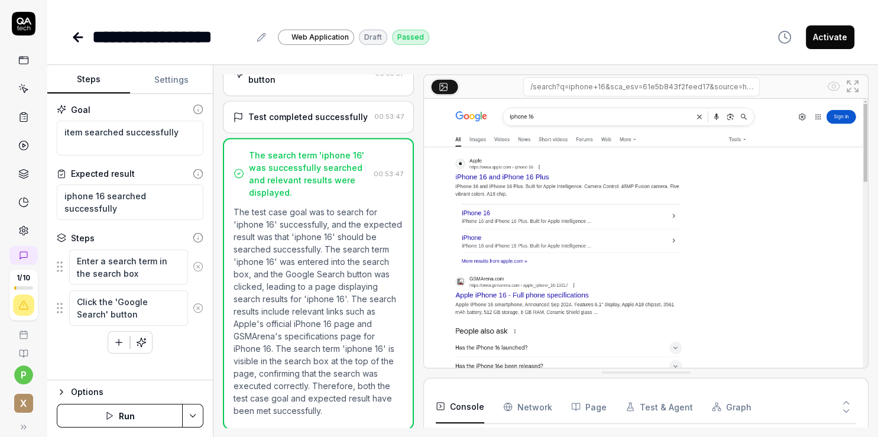
scroll to position [128, 0]
click at [142, 409] on button "Run" at bounding box center [120, 416] width 126 height 24
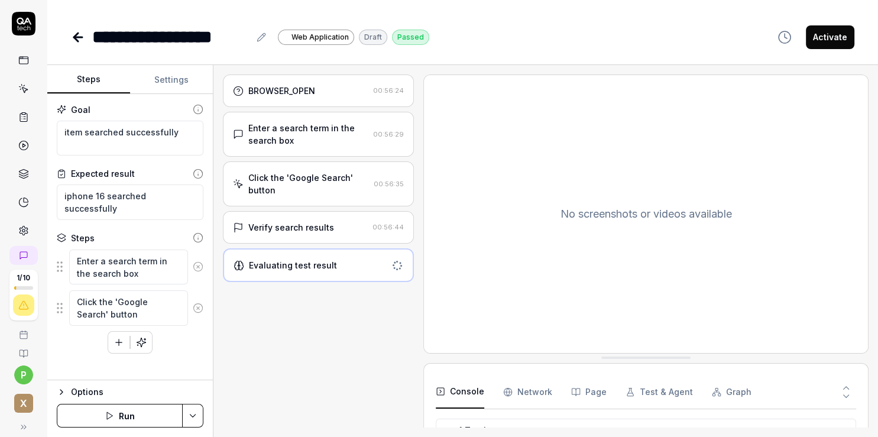
click at [79, 38] on icon at bounding box center [78, 37] width 14 height 14
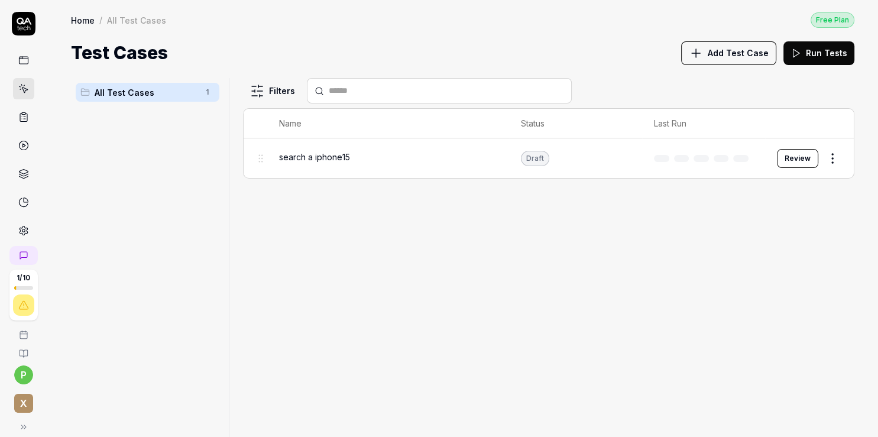
click at [19, 59] on icon at bounding box center [23, 59] width 9 height 0
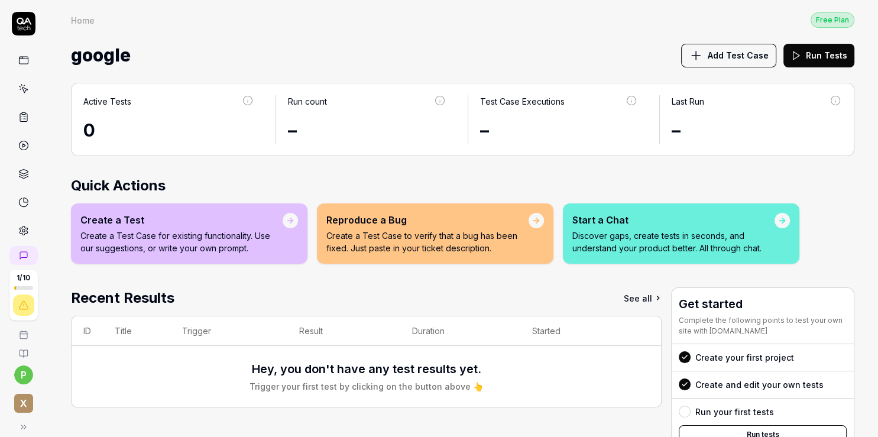
click at [110, 224] on div "Create a Test" at bounding box center [181, 220] width 202 height 14
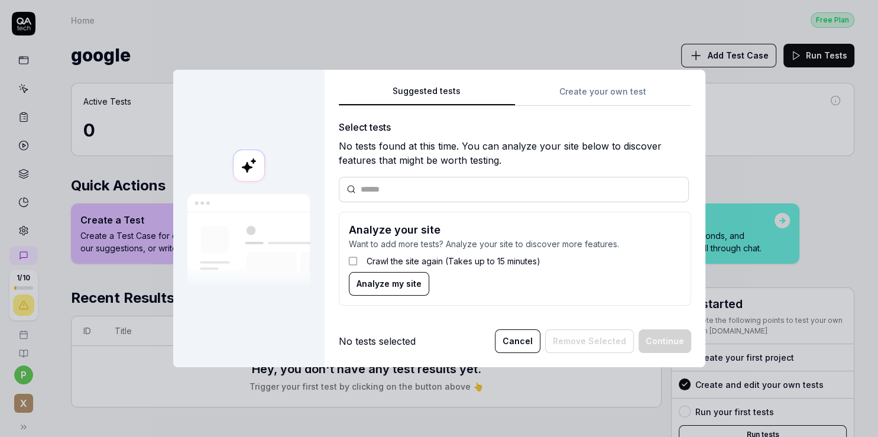
click at [377, 281] on span "Analyze my site" at bounding box center [389, 283] width 65 height 12
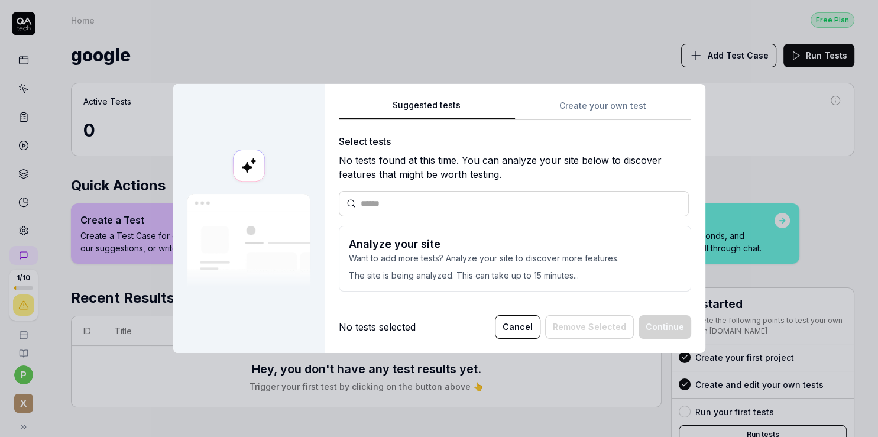
click at [517, 325] on button "Cancel" at bounding box center [518, 327] width 46 height 24
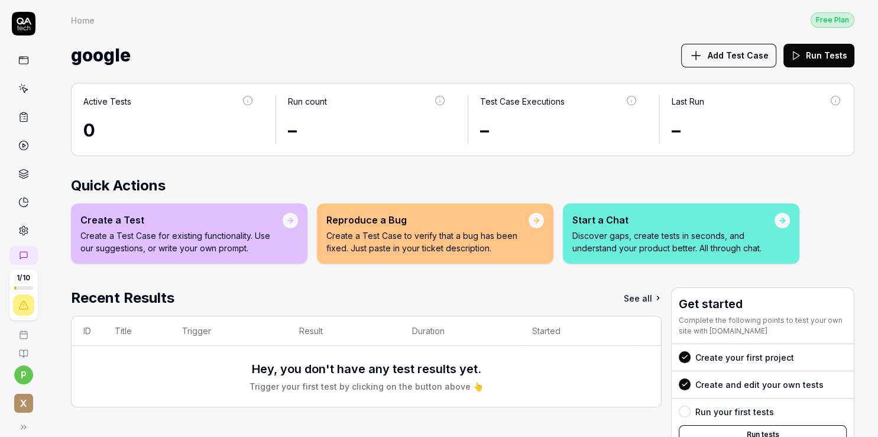
click at [374, 223] on div "Reproduce a Bug" at bounding box center [427, 220] width 202 height 14
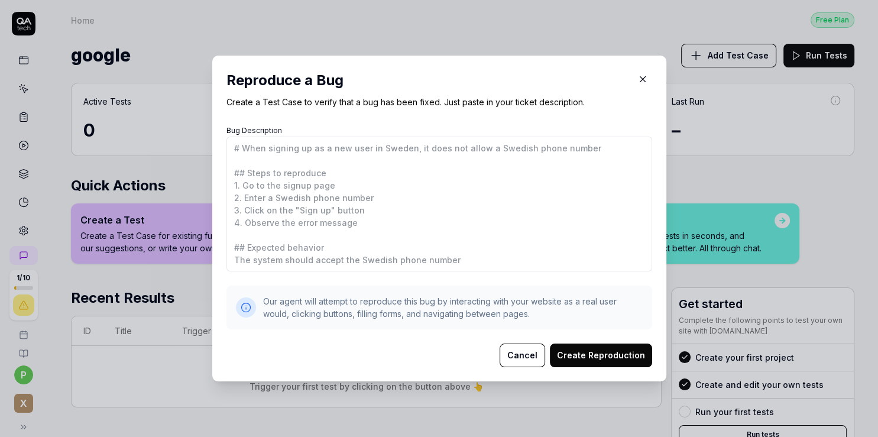
type textarea "*"
type textarea "#"
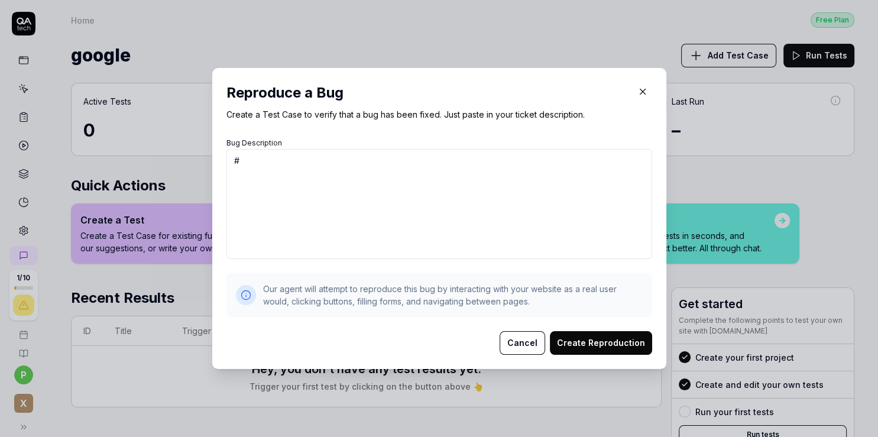
type textarea "*"
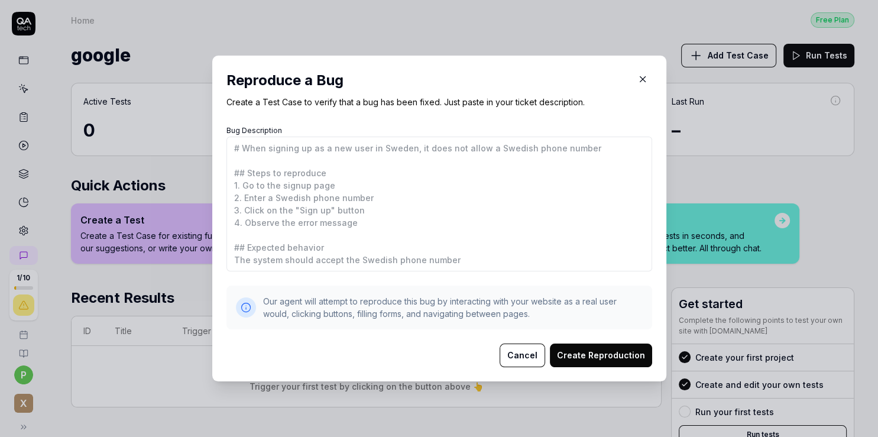
type textarea "*"
type textarea "#"
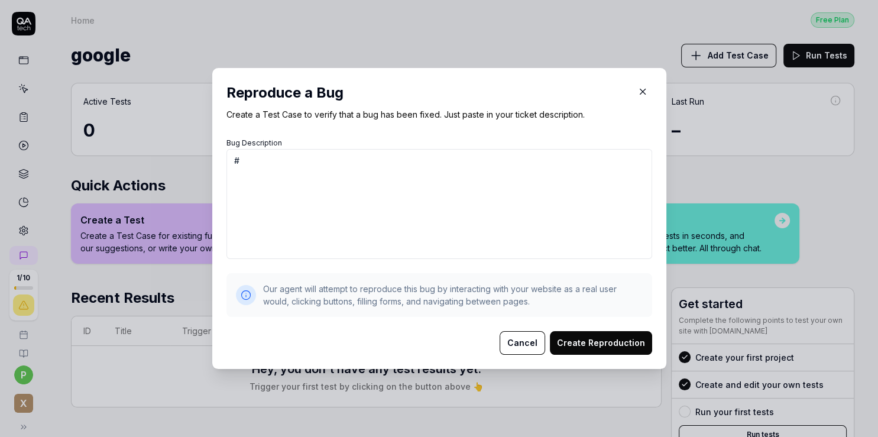
type textarea "*"
type textarea "#"
type textarea "*"
type textarea "# s"
type textarea "*"
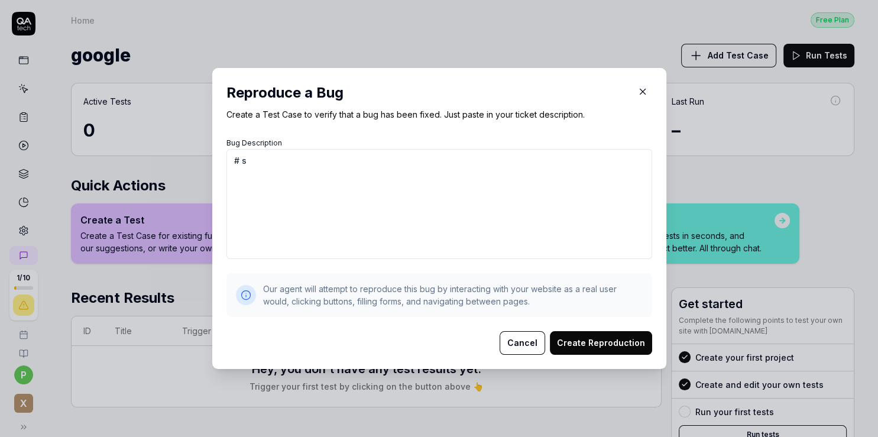
type textarea "# se"
type textarea "*"
type textarea "# sea"
type textarea "*"
type textarea "# sear"
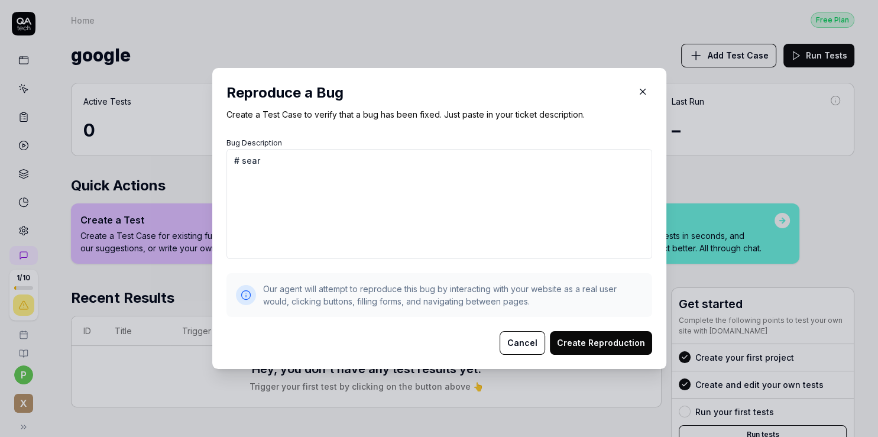
type textarea "*"
type textarea "# searc"
type textarea "*"
type textarea "# search"
type textarea "*"
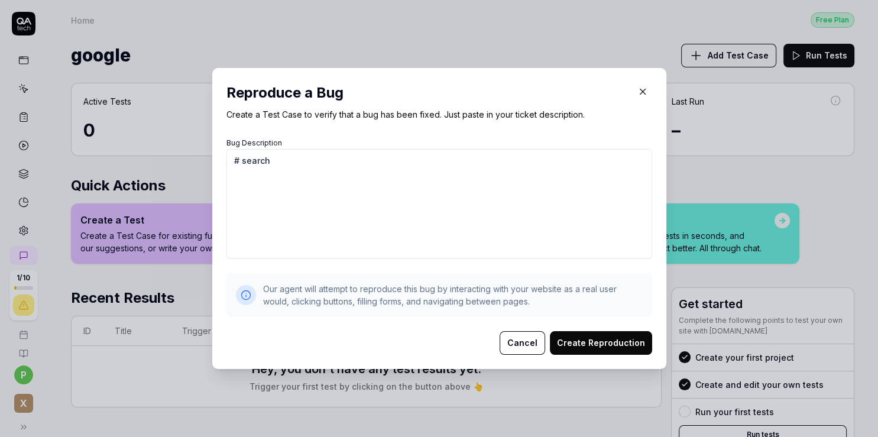
type textarea "# searchi"
type textarea "*"
type textarea "# searchin"
type textarea "*"
type textarea "# searching"
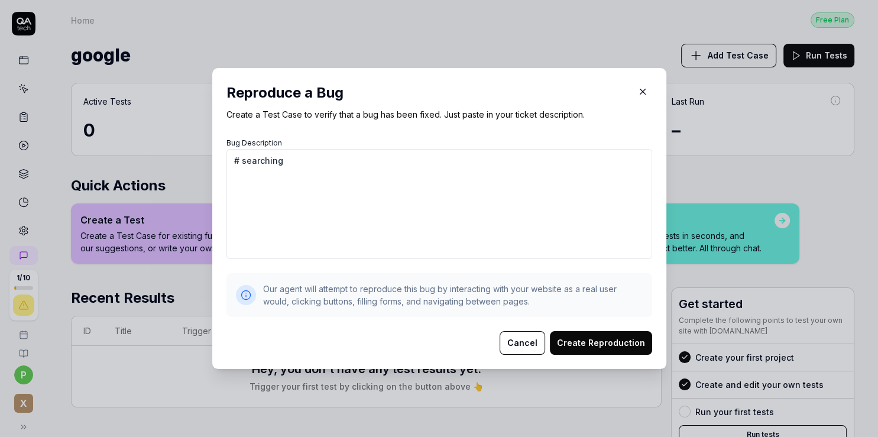
type textarea "*"
type textarea "# searching"
type textarea "*"
type textarea "# searching o"
type textarea "*"
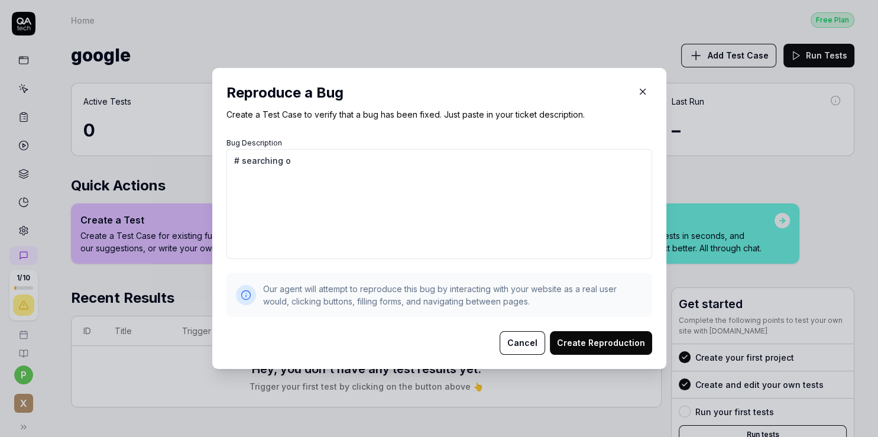
type textarea "# searching on"
type textarea "*"
type textarea "# searching on"
type textarea "*"
type textarea "# searching on g"
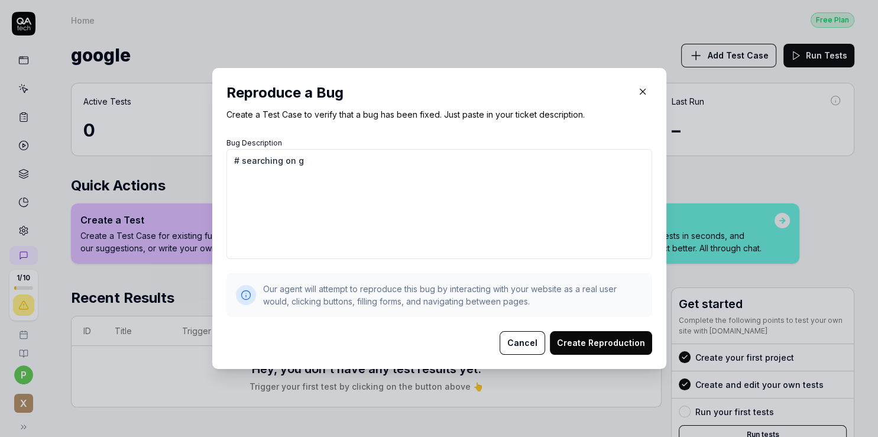
type textarea "*"
type textarea "# searching on go"
type textarea "*"
type textarea "# searching on goo"
type textarea "*"
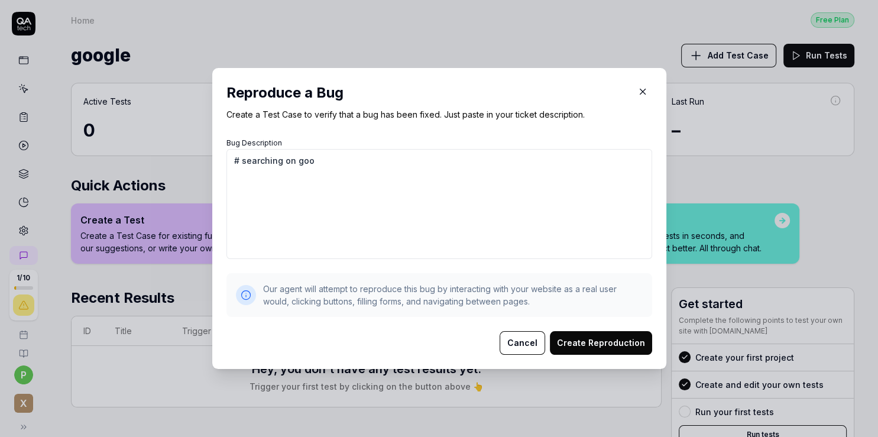
type textarea "# searching on goog"
type textarea "*"
type textarea "# searching on googl"
type textarea "*"
type textarea "# searching on google"
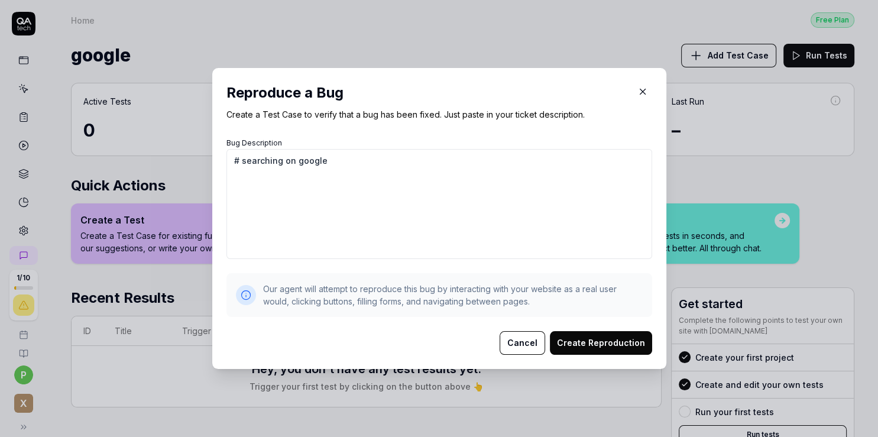
type textarea "*"
type textarea "# searching on google"
type textarea "*"
type textarea "# searching on google p"
type textarea "*"
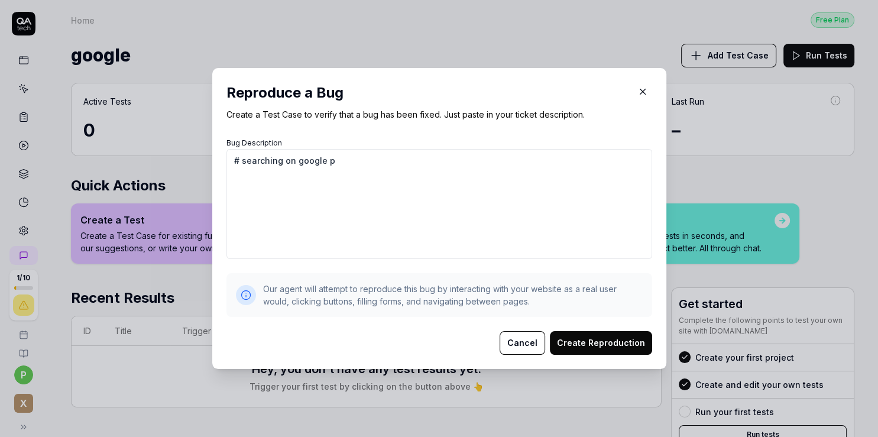
type textarea "# searching on google pa"
type textarea "*"
type textarea "# searching on google pah"
type textarea "*"
type textarea "# searching on google pa"
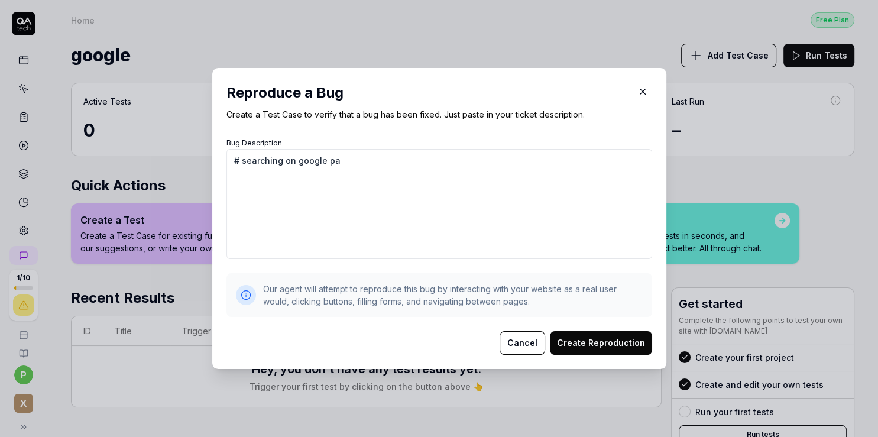
type textarea "*"
type textarea "# searching on google pag"
type textarea "*"
type textarea "# searching on google pagl"
type textarea "*"
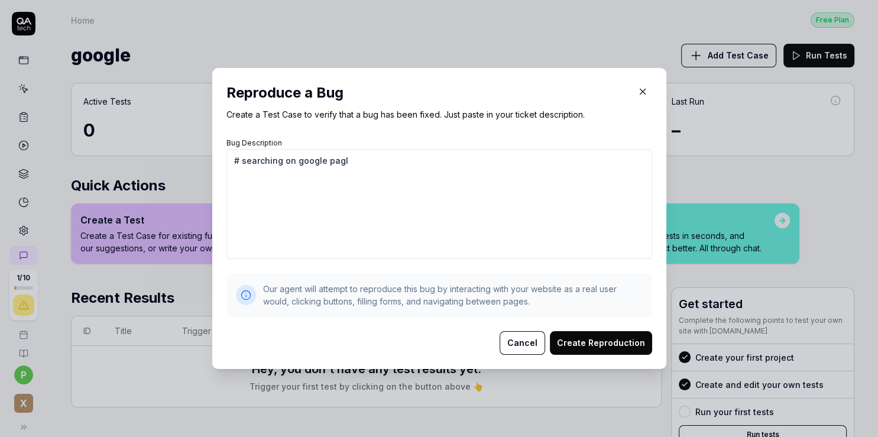
type textarea "# searching on google pagle"
type textarea "*"
type textarea "# searching on google pagle"
type textarea "*"
type textarea "# searching on google pagle"
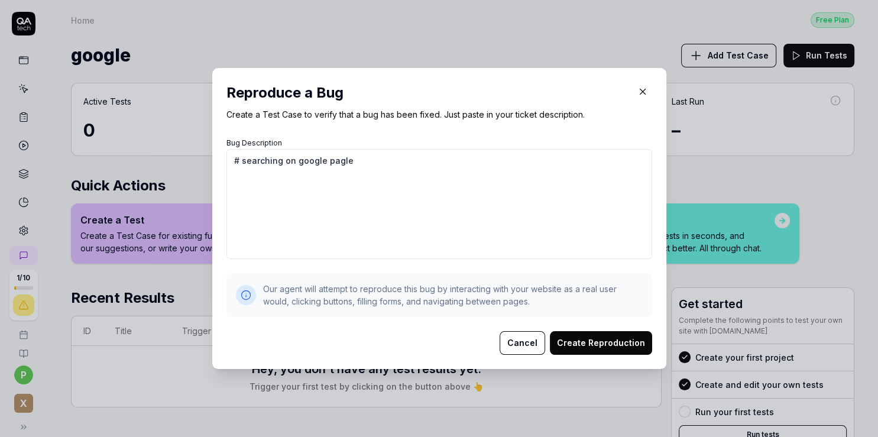
type textarea "*"
type textarea "# searching on google pagl"
type textarea "*"
type textarea "# searching on google pag"
type textarea "*"
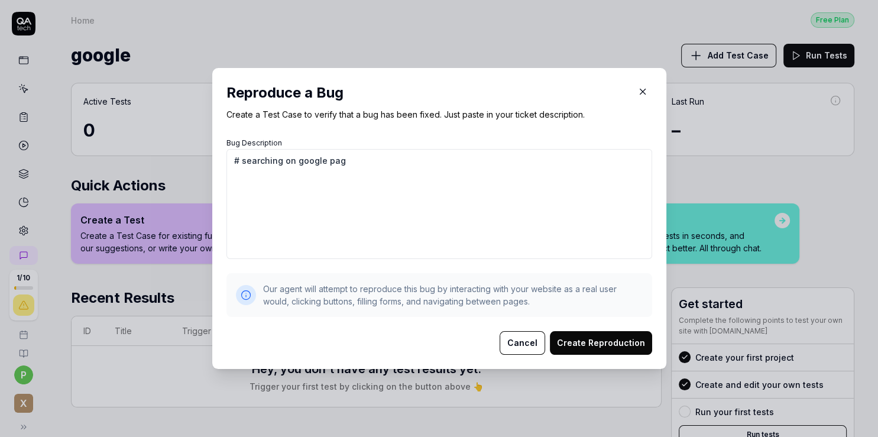
type textarea "# searching on google page"
type textarea "*"
type textarea "# searching on google page"
type textarea "*"
type textarea "# searching on google page a"
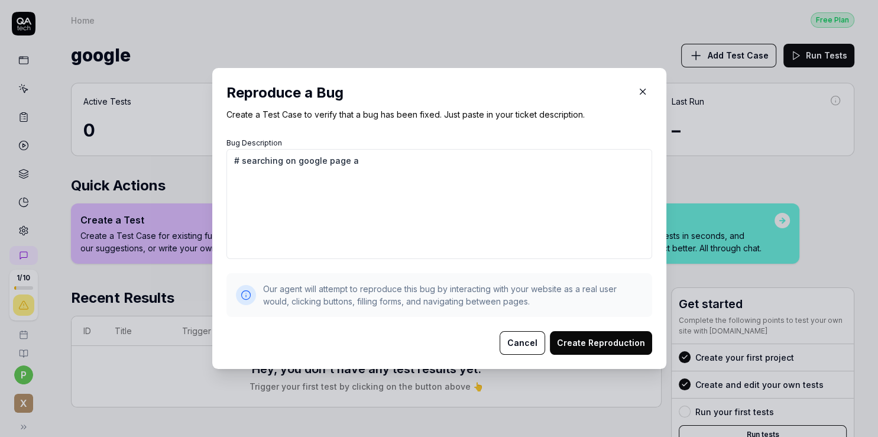
type textarea "*"
type textarea "# searching on google page ab"
type textarea "*"
type textarea "# searching on google page abl"
type textarea "*"
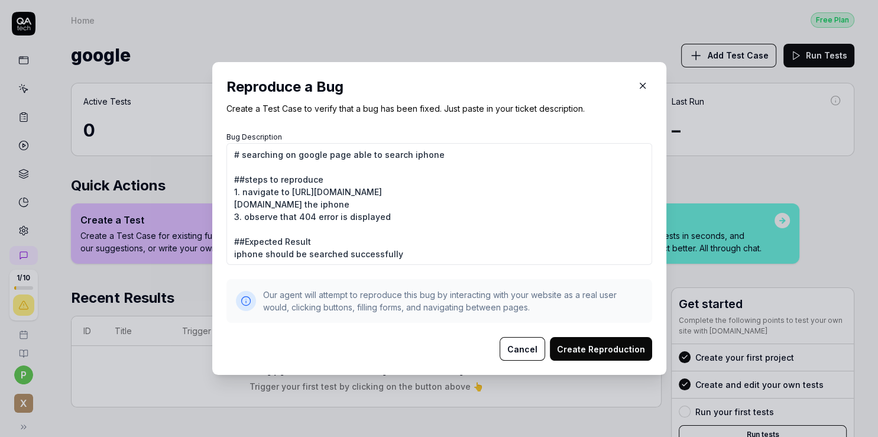
click at [579, 351] on button "Create Reproduction" at bounding box center [601, 349] width 102 height 24
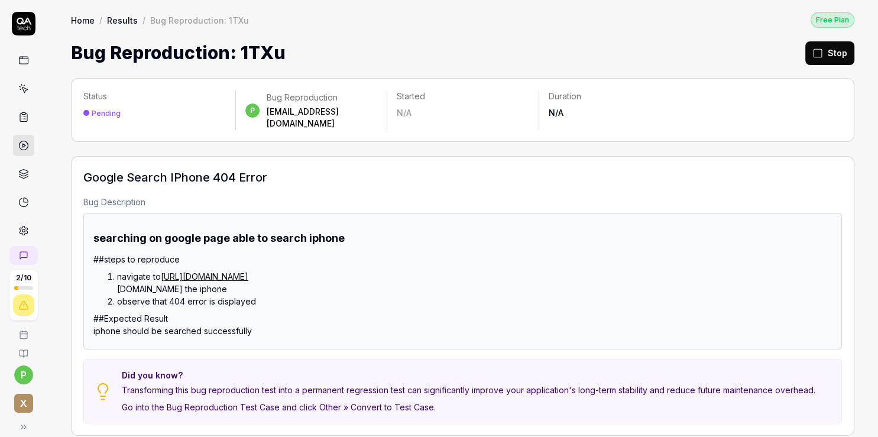
click at [123, 230] on h1 "searching on google page able to search iphone" at bounding box center [462, 238] width 739 height 16
click at [831, 55] on button "Stop" at bounding box center [829, 53] width 49 height 24
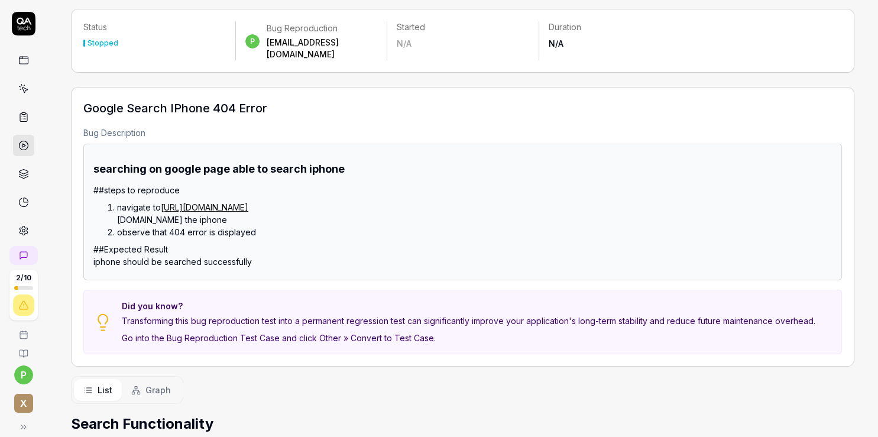
scroll to position [17, 0]
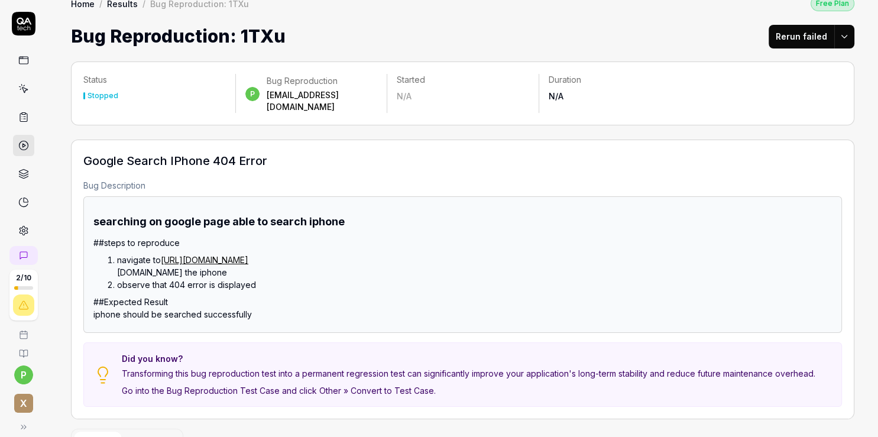
click at [290, 91] on div "[EMAIL_ADDRESS][DOMAIN_NAME]" at bounding box center [322, 101] width 111 height 24
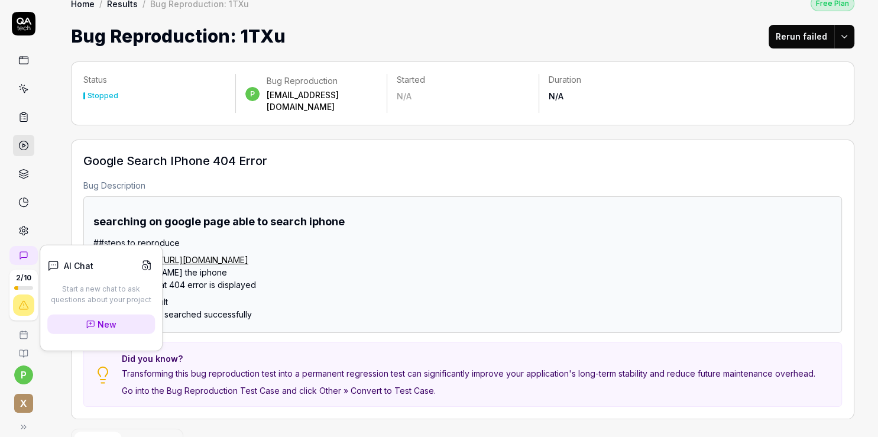
click at [13, 256] on icon at bounding box center [15, 254] width 7 height 7
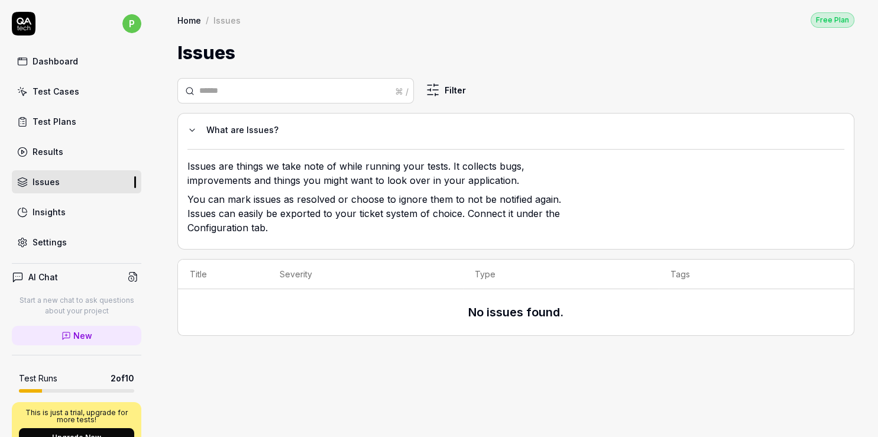
click at [56, 69] on link "Dashboard" at bounding box center [76, 61] width 129 height 23
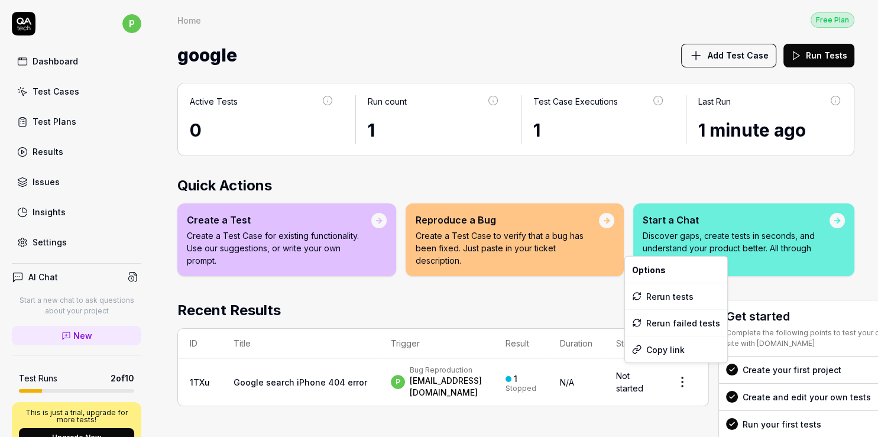
click at [708, 376] on html "p Dashboard Test Cases Test Plans Results Issues Insights Settings AI Chat Star…" at bounding box center [439, 218] width 878 height 437
click at [678, 296] on div "Rerun tests" at bounding box center [676, 296] width 102 height 26
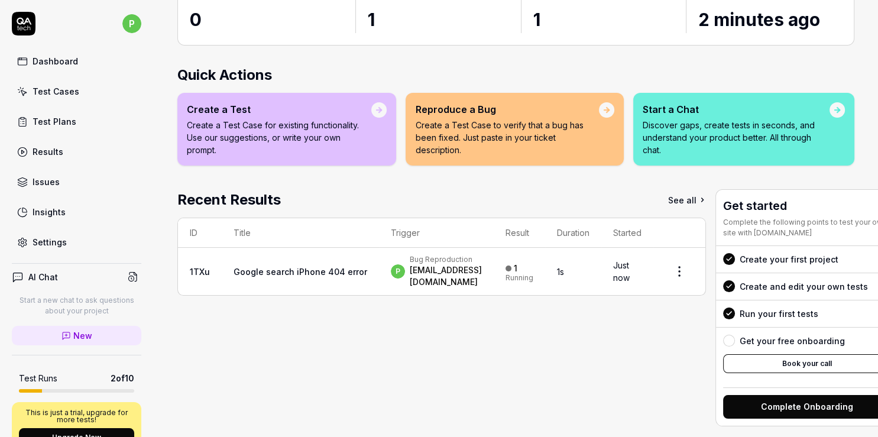
scroll to position [131, 0]
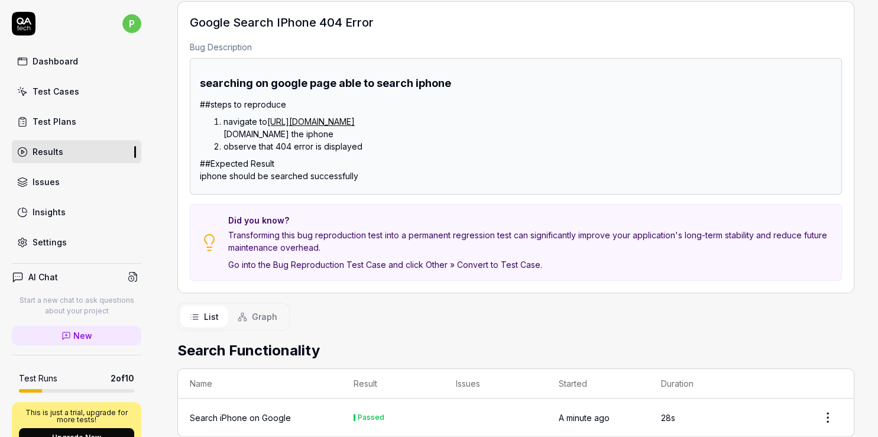
scroll to position [166, 0]
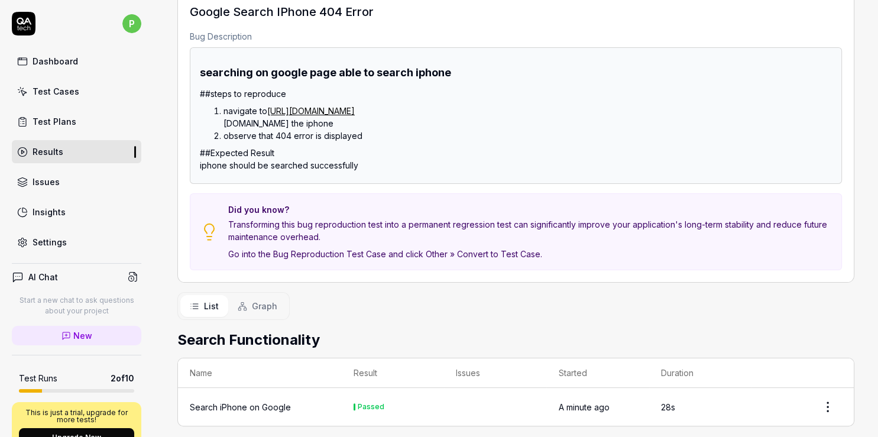
click at [252, 300] on span "Graph" at bounding box center [264, 306] width 25 height 12
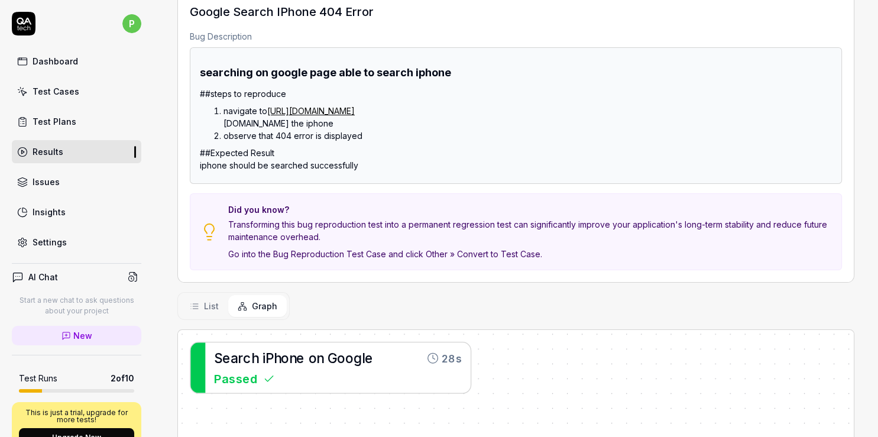
click at [239, 351] on span "r" at bounding box center [240, 358] width 5 height 15
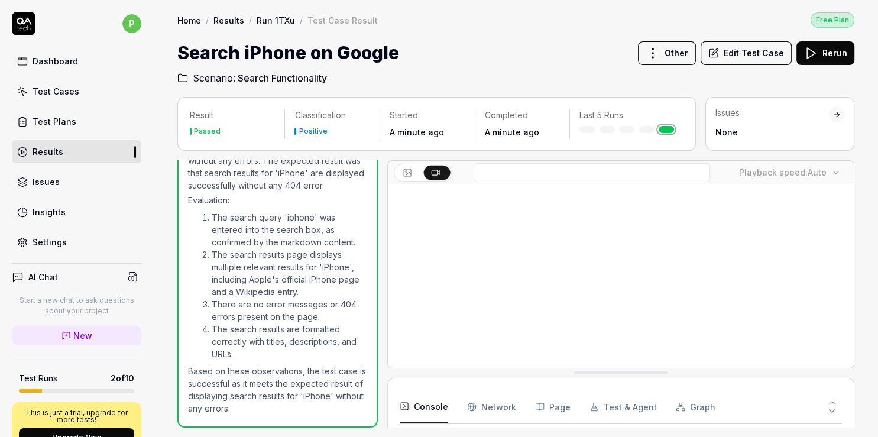
scroll to position [324, 0]
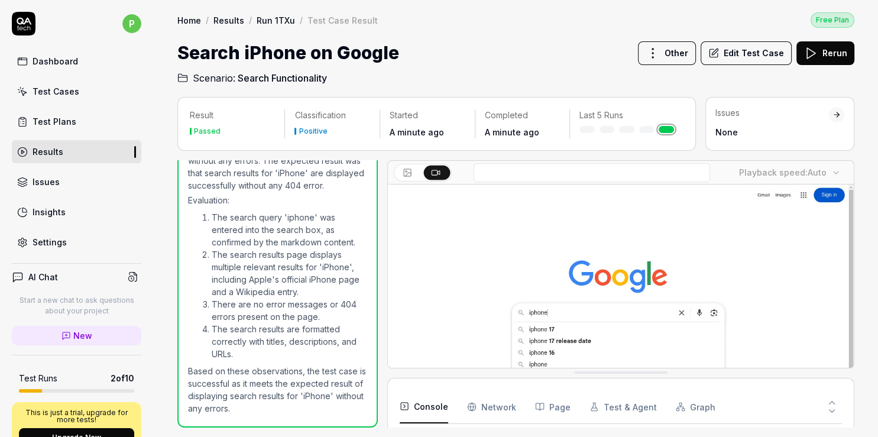
click at [368, 158] on div "Result Passed Classification Positive Started A minute ago Completed A minute a…" at bounding box center [515, 262] width 677 height 331
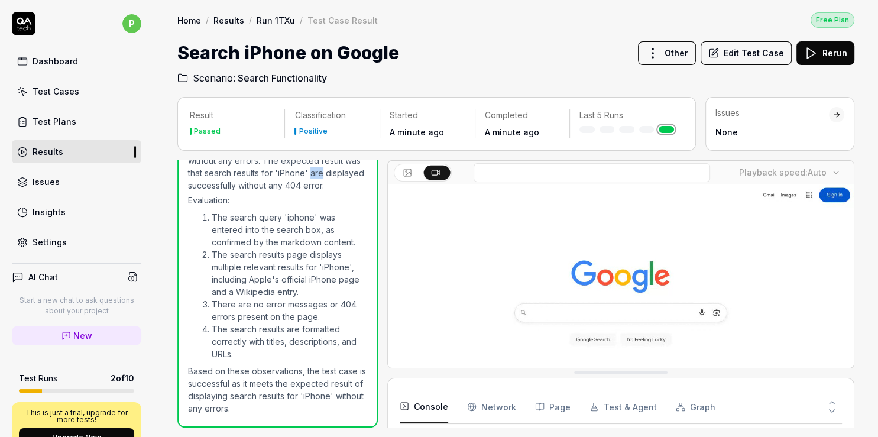
click at [368, 158] on div "Result Passed Classification Positive Started A minute ago Completed A minute a…" at bounding box center [515, 262] width 677 height 331
click at [271, 20] on link "Run 1TXu" at bounding box center [276, 20] width 38 height 12
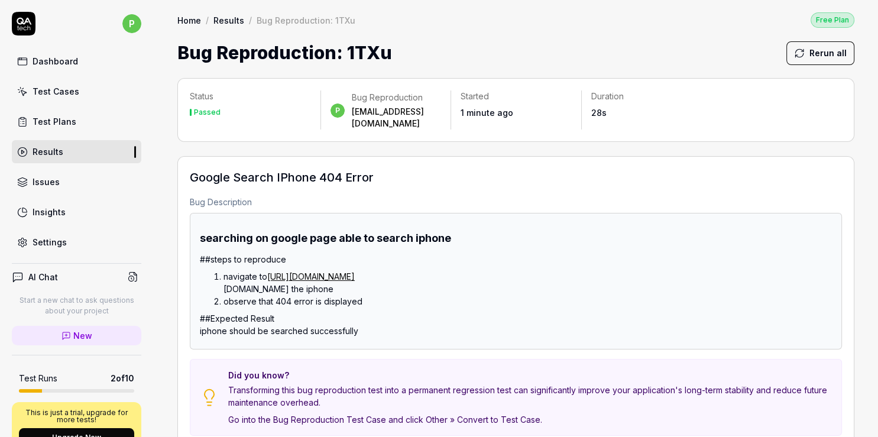
click at [60, 91] on div "Test Cases" at bounding box center [56, 91] width 47 height 12
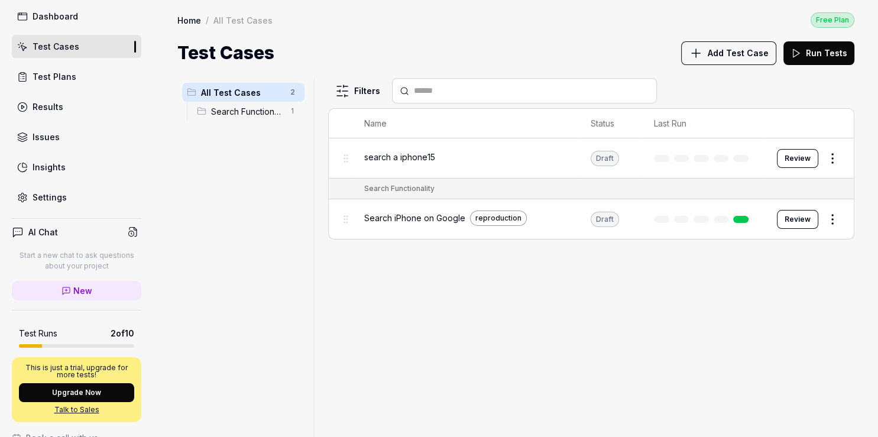
scroll to position [25, 0]
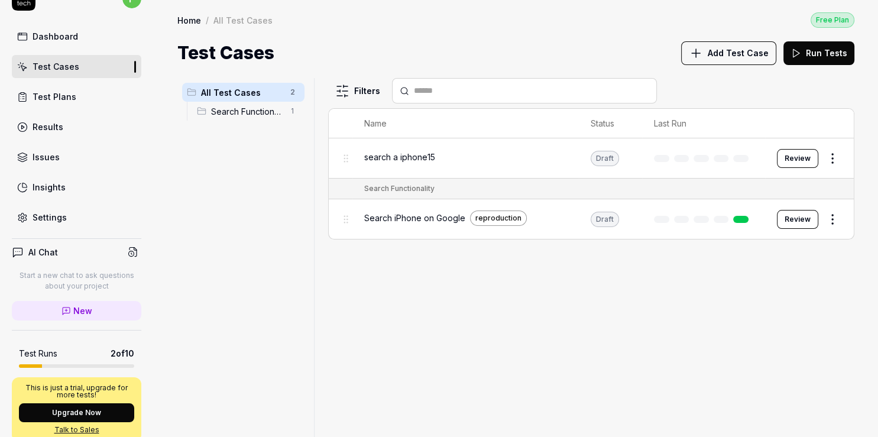
click at [28, 130] on link "Results" at bounding box center [76, 126] width 129 height 23
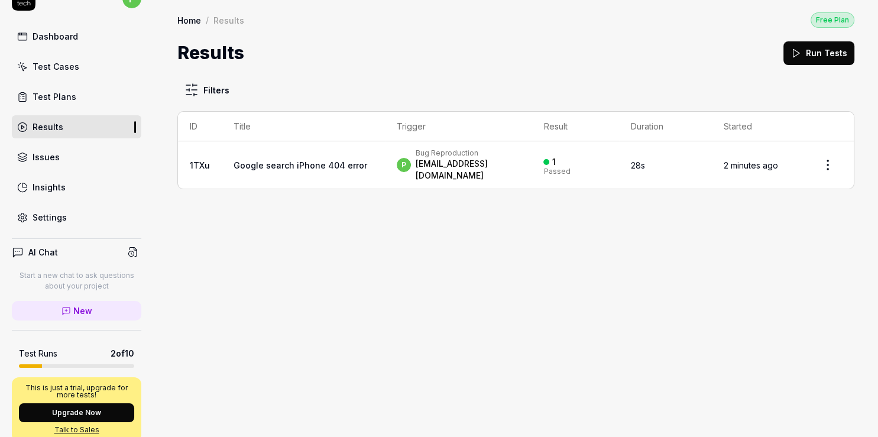
click at [47, 154] on div "Issues" at bounding box center [46, 157] width 27 height 12
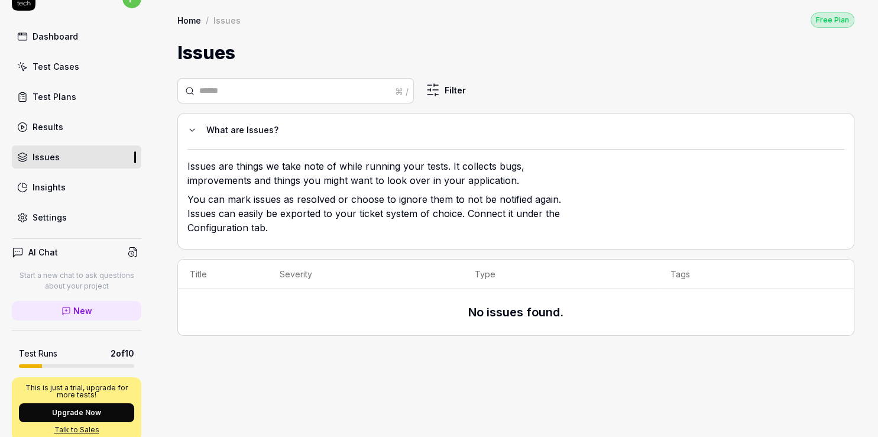
click at [57, 61] on div "Test Cases" at bounding box center [56, 66] width 47 height 12
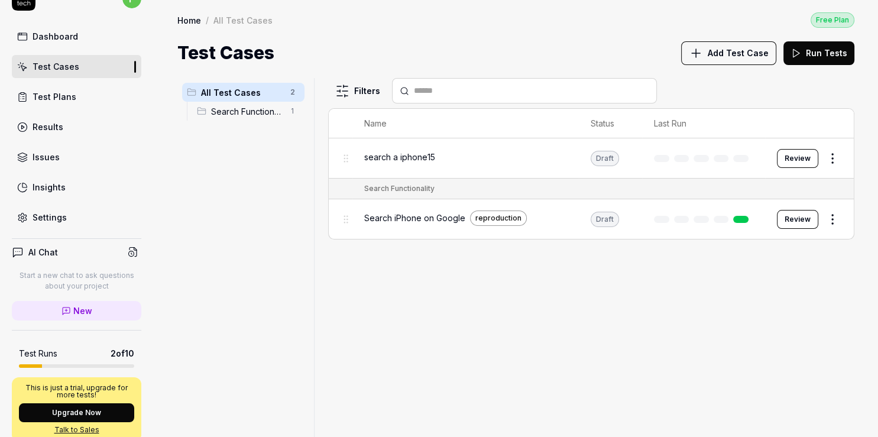
click at [795, 161] on button "Review" at bounding box center [797, 158] width 41 height 19
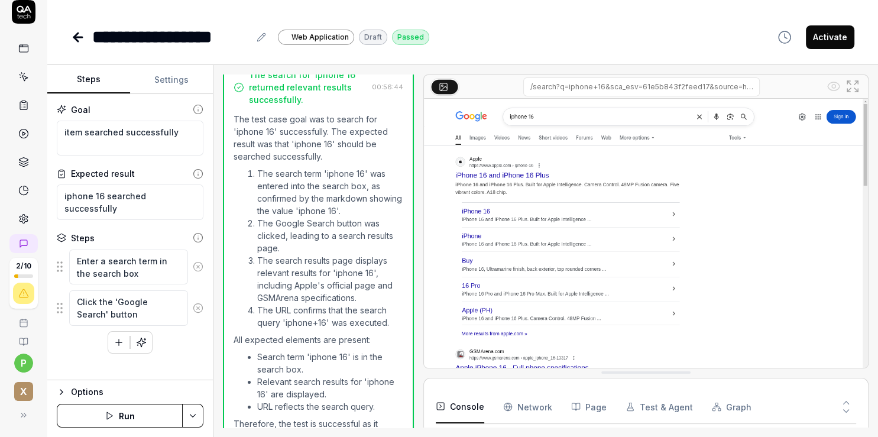
scroll to position [234, 0]
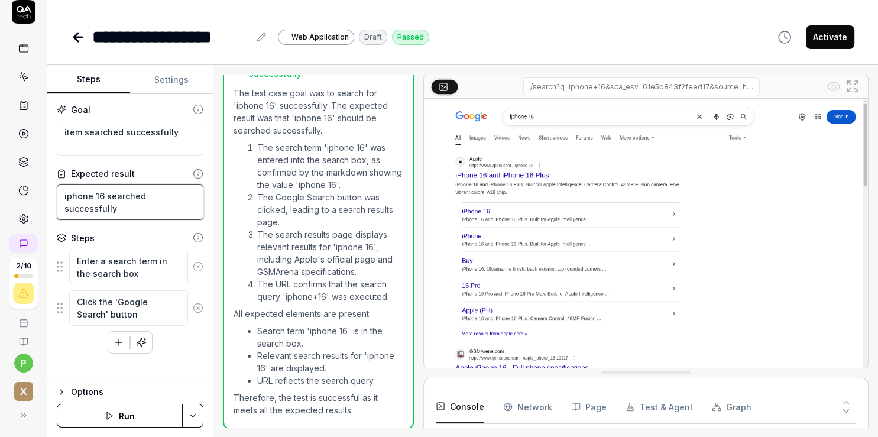
click at [124, 197] on textarea "iphone 16 searched successfully" at bounding box center [130, 201] width 147 height 35
click at [98, 190] on textarea "iphone 16 searched successfully" at bounding box center [130, 201] width 147 height 35
click at [101, 190] on textarea "iphone 16 searched successfully" at bounding box center [130, 201] width 147 height 35
type textarea "*"
type textarea "iphone 1 searched successfully"
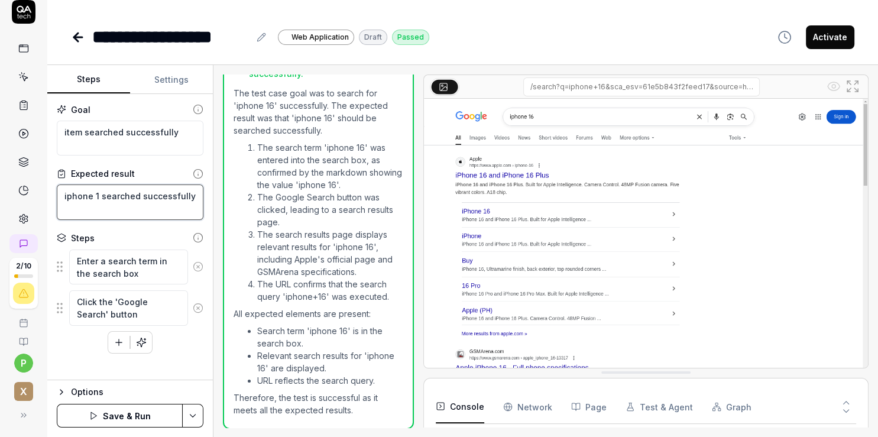
type textarea "*"
type textarea "iphone searched successfully"
type textarea "*"
type textarea "iphone searched successfully"
type textarea "*"
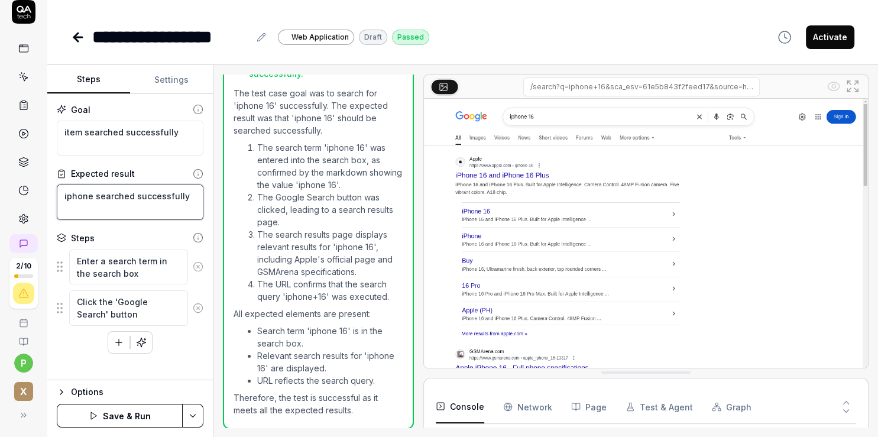
type textarea "iphon searched successfully"
type textarea "*"
type textarea "ipho searched successfully"
type textarea "*"
type textarea "iph searched successfully"
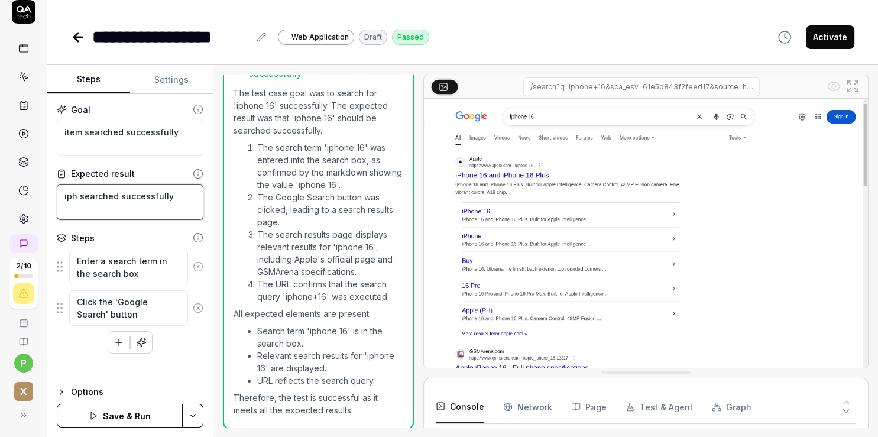
type textarea "*"
type textarea "ip searched successfully"
type textarea "*"
type textarea "i searched successfully"
type textarea "*"
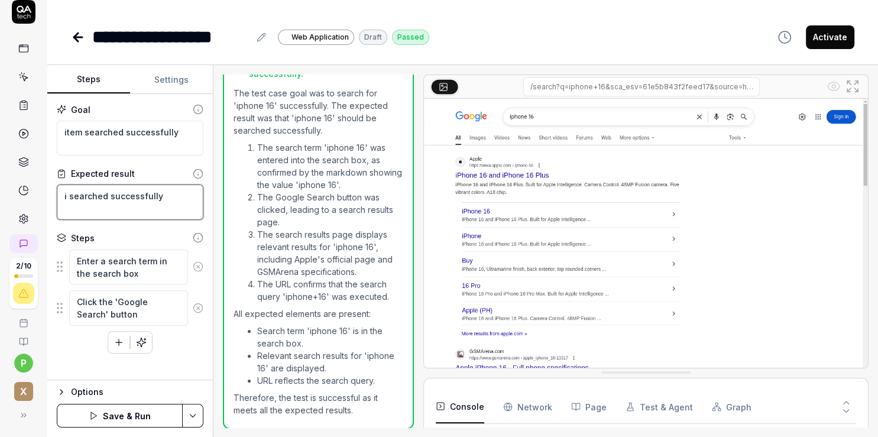
type textarea "searched successfully"
type textarea "*"
type textarea "m searched successfully"
type textarea "*"
type textarea "mo searched successfully"
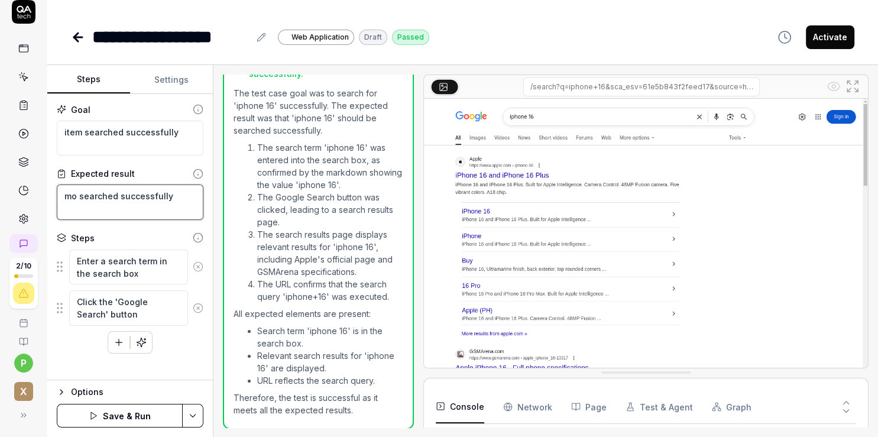
type textarea "*"
type textarea "mon searched successfully"
type textarea "*"
type textarea "monk searched successfully"
type textarea "*"
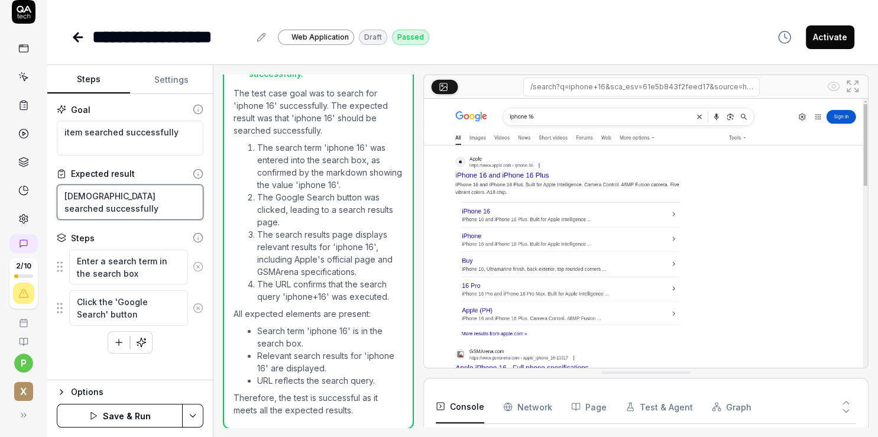
type textarea "monke searched successfully"
type textarea "*"
type textarea "monkey searched successfully"
type textarea "*"
type textarea "monkey searched successfully"
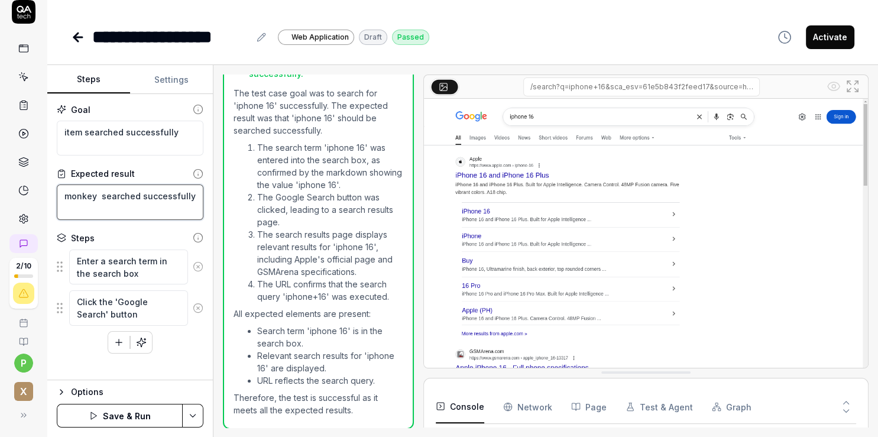
type textarea "*"
type textarea "monkey s searched successfully"
type textarea "*"
type textarea "monkey sh searched successfully"
type textarea "*"
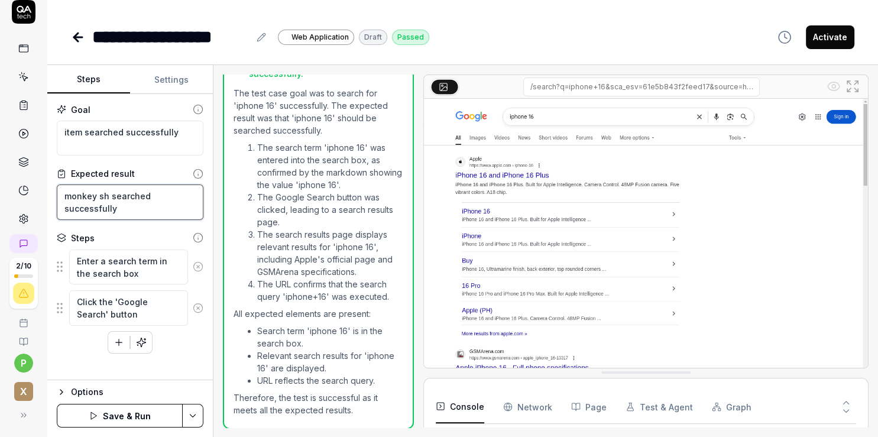
type textarea "monkey sho searched successfully"
type textarea "*"
type textarea "monkey shou searched successfully"
type textarea "*"
type textarea "monkey shoul searched successfully"
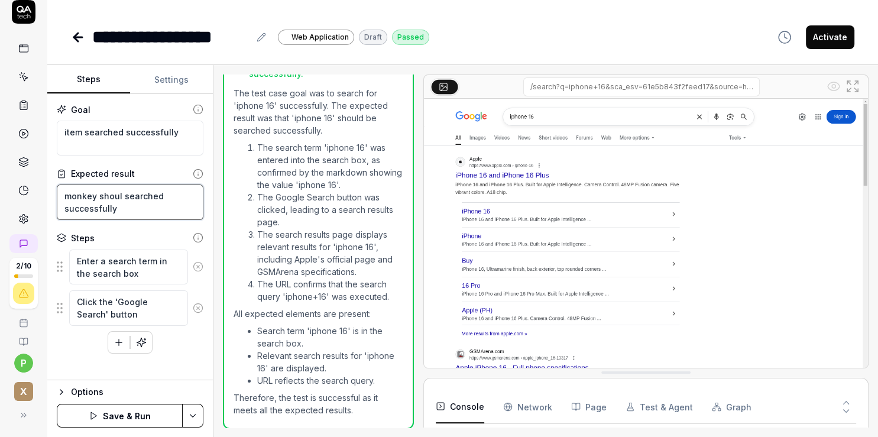
type textarea "*"
type textarea "monkey should searched successfully"
type textarea "*"
type textarea "monkey should searched successfully"
type textarea "*"
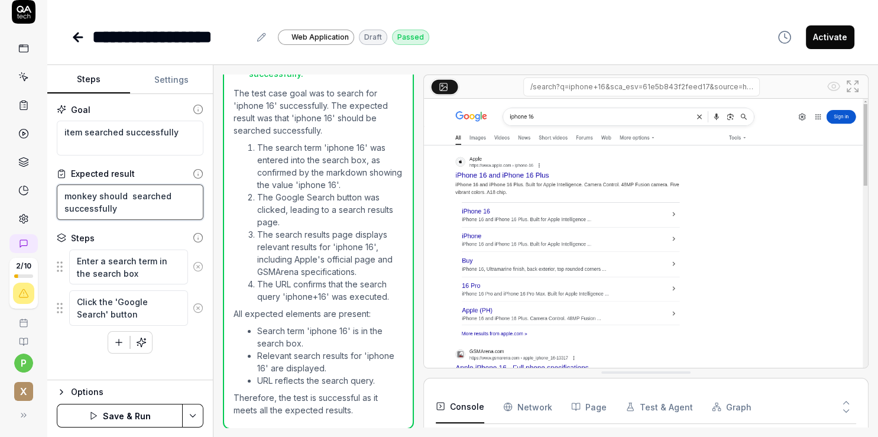
type textarea "monkey should b searched successfully"
type textarea "*"
type textarea "monkey should be searched successfully"
click at [112, 415] on button "Save & Run" at bounding box center [120, 416] width 126 height 24
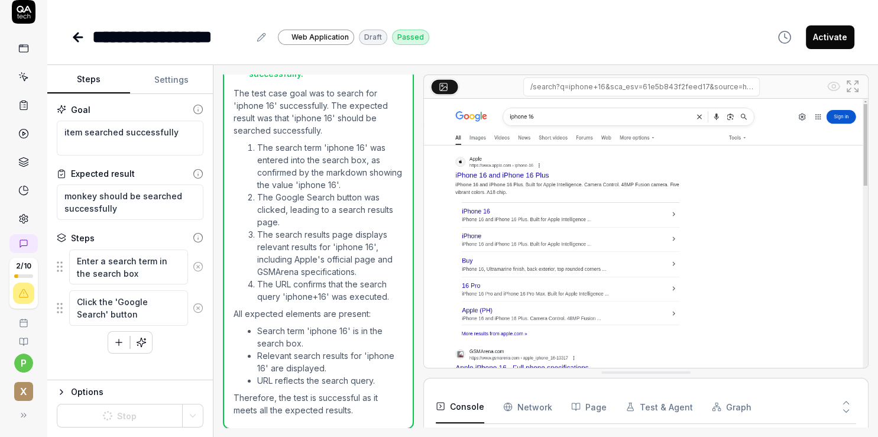
click at [75, 40] on icon at bounding box center [78, 37] width 14 height 14
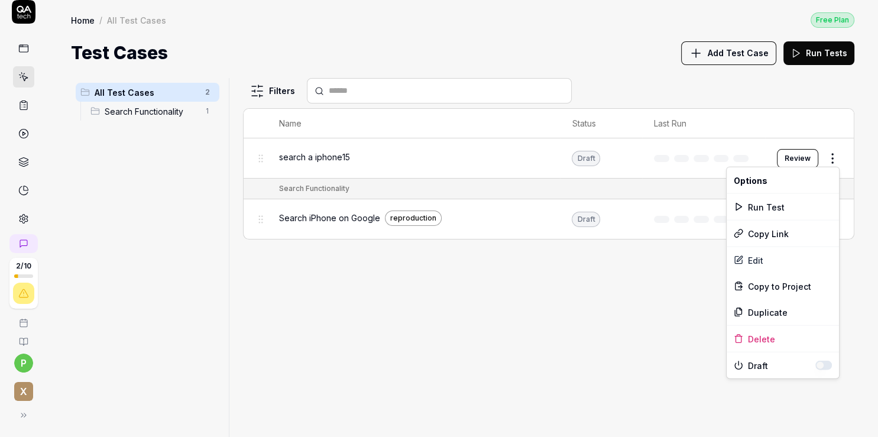
scroll to position [12, 0]
click at [828, 162] on html "2 / 10 p x Home / All Test Cases Free Plan Home / All Test Cases Free Plan Test…" at bounding box center [439, 218] width 878 height 437
click at [824, 211] on div "Run Test" at bounding box center [783, 207] width 112 height 26
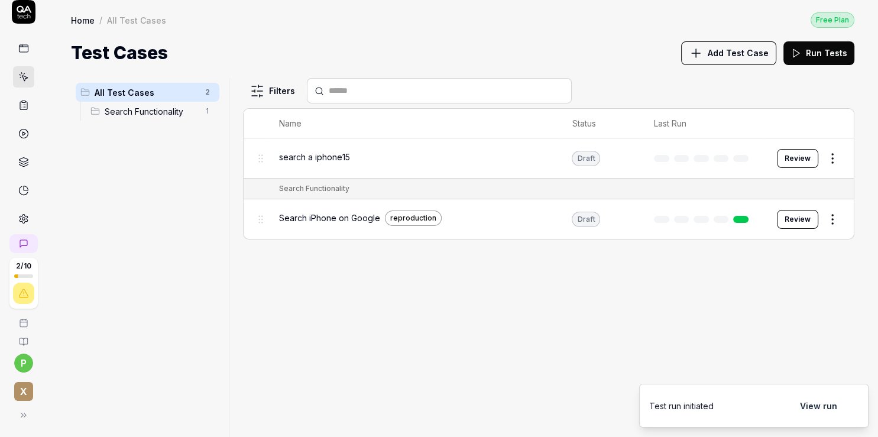
click at [825, 413] on button "View run" at bounding box center [818, 406] width 51 height 24
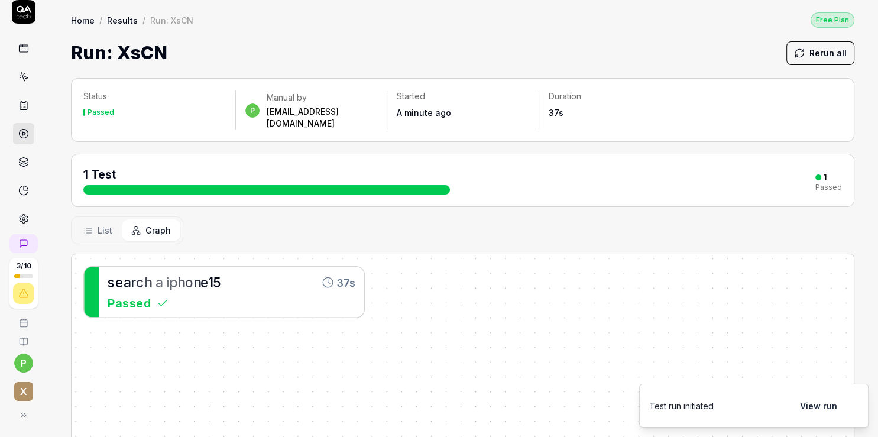
click at [186, 274] on span "o" at bounding box center [189, 281] width 8 height 15
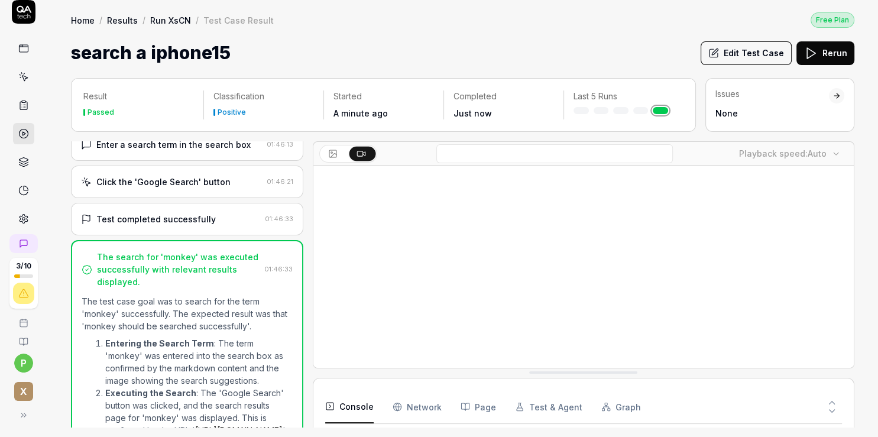
scroll to position [37, 0]
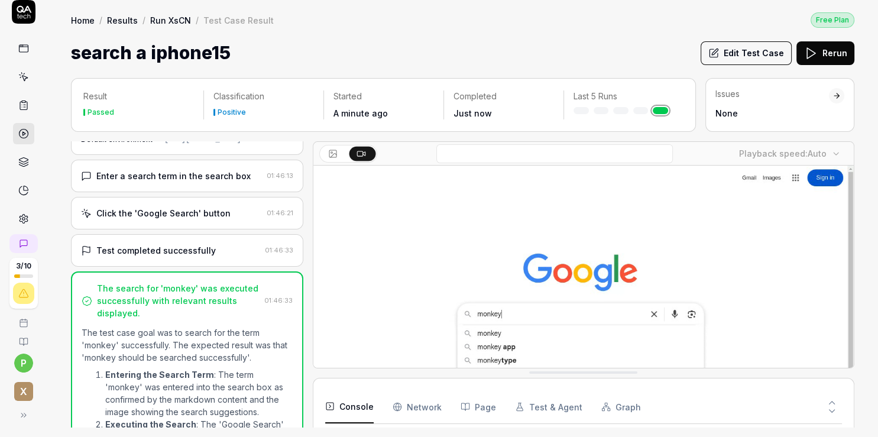
click at [758, 53] on button "Edit Test Case" at bounding box center [746, 53] width 91 height 24
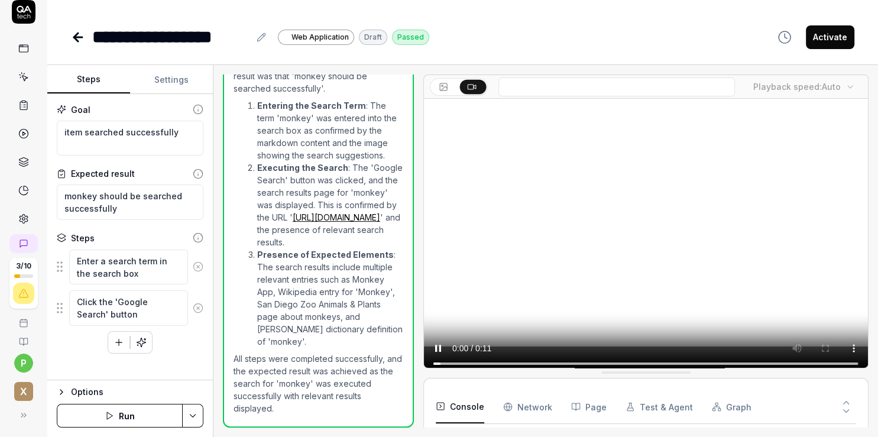
scroll to position [312, 0]
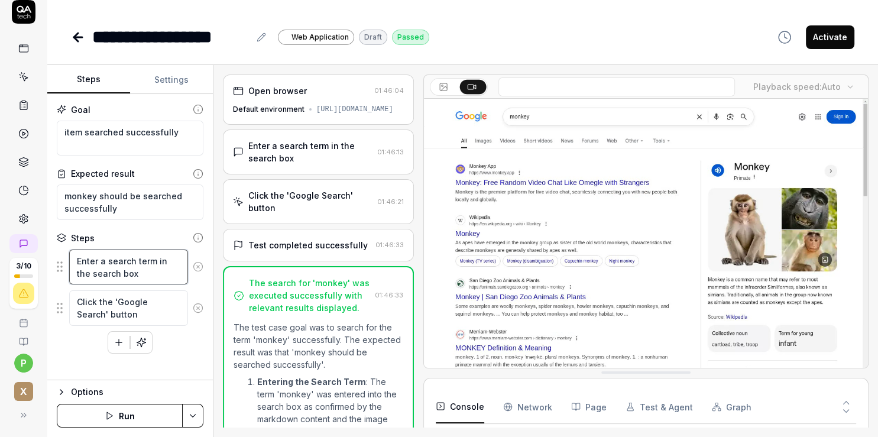
click at [128, 261] on textarea "Enter a search term in the search box" at bounding box center [128, 267] width 119 height 35
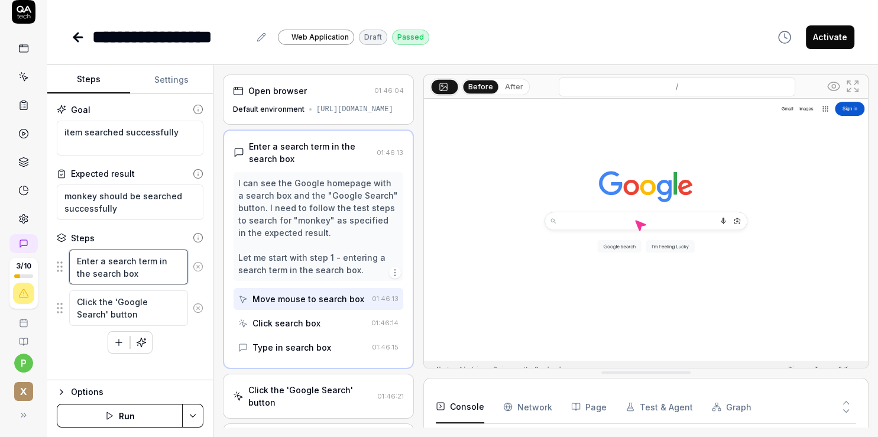
click at [128, 261] on textarea "Enter a search term in the search box" at bounding box center [128, 267] width 119 height 35
click at [127, 271] on textarea "Enter a search term in the search box" at bounding box center [128, 267] width 119 height 35
drag, startPoint x: 127, startPoint y: 271, endPoint x: 2, endPoint y: 255, distance: 126.4
click at [69, 255] on textarea "Enter a search term in the search box" at bounding box center [128, 267] width 119 height 35
type textarea "*"
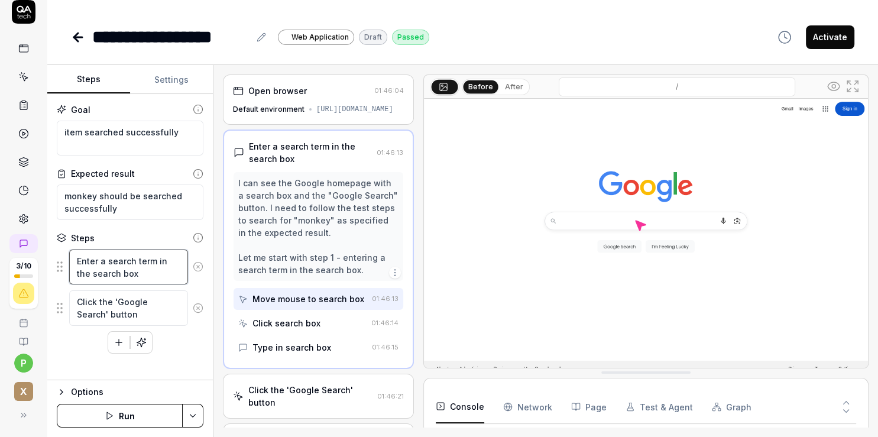
type textarea "s"
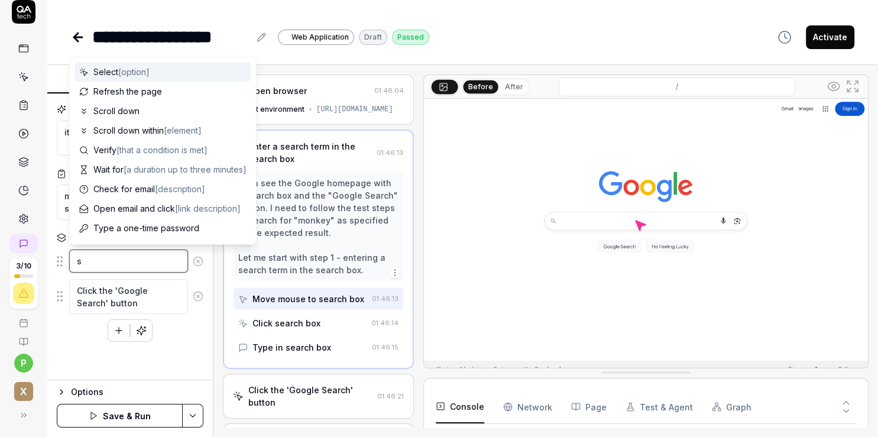
type textarea "*"
type textarea "se"
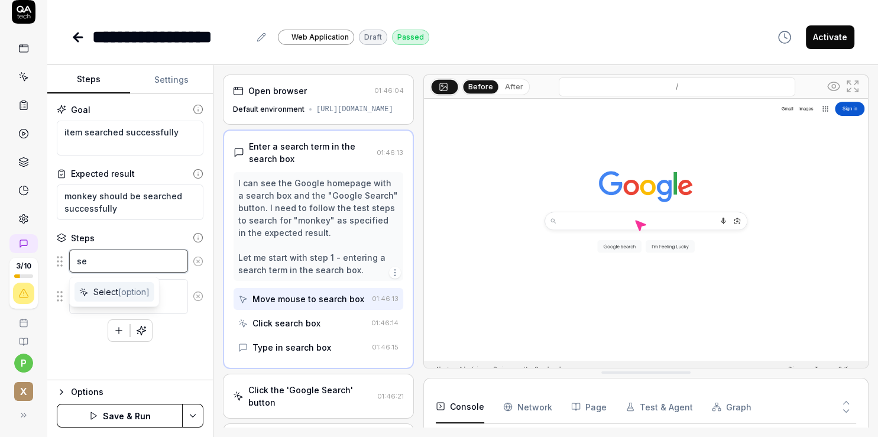
type textarea "*"
type textarea "sea"
type textarea "*"
type textarea "sear"
type textarea "*"
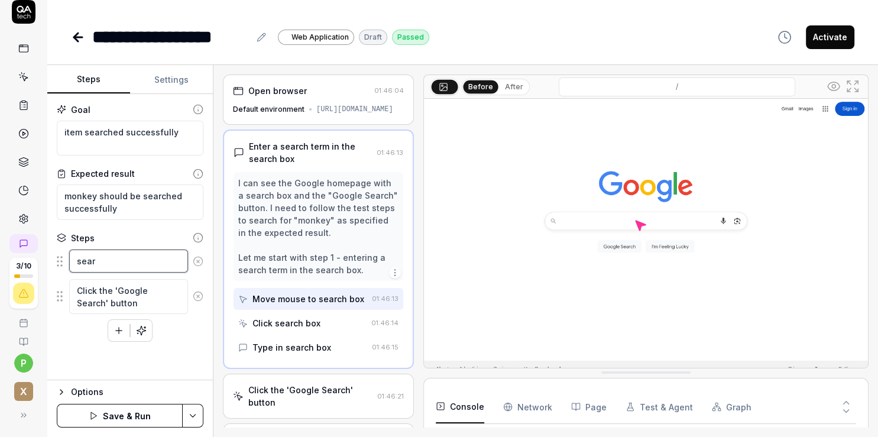
type textarea "searc"
type textarea "*"
type textarea "search"
type textarea "*"
type textarea "search"
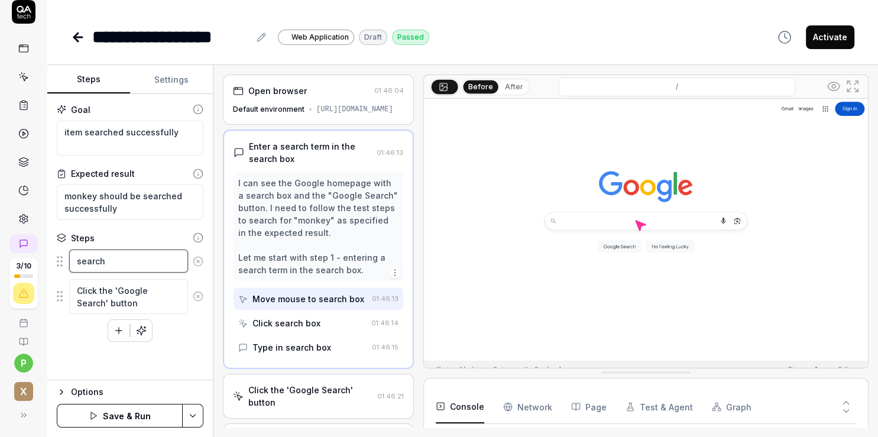
type textarea "*"
type textarea "search a"
type textarea "*"
type textarea "search a"
type textarea "*"
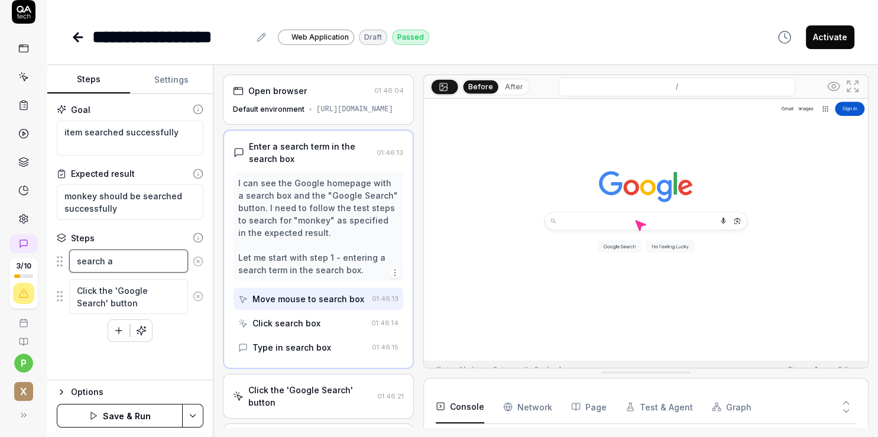
type textarea "search a i"
type textarea "*"
type textarea "search a ip"
type textarea "*"
type textarea "search a iph"
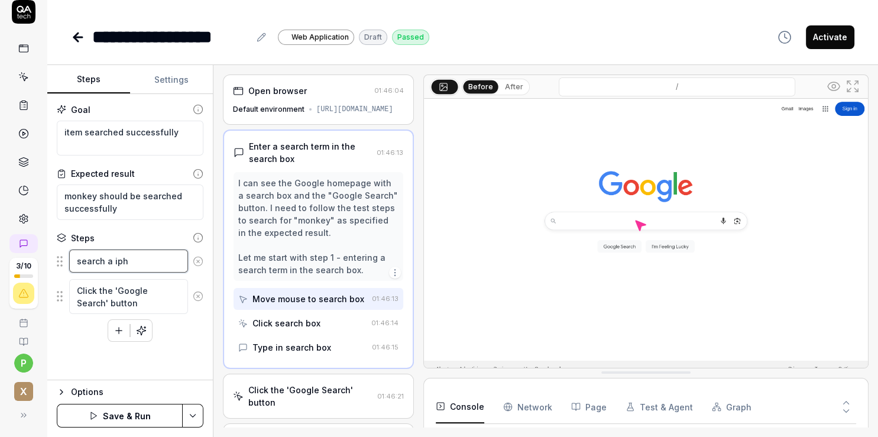
type textarea "*"
type textarea "search a ipho"
type textarea "*"
type textarea "search a iphon"
type textarea "*"
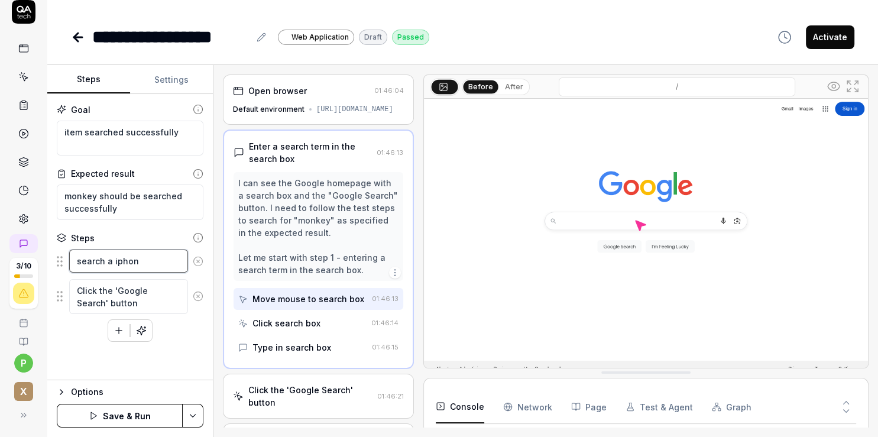
type textarea "search a iphone"
type textarea "*"
type textarea "search a iphone"
type textarea "*"
type textarea "search a iphone 1"
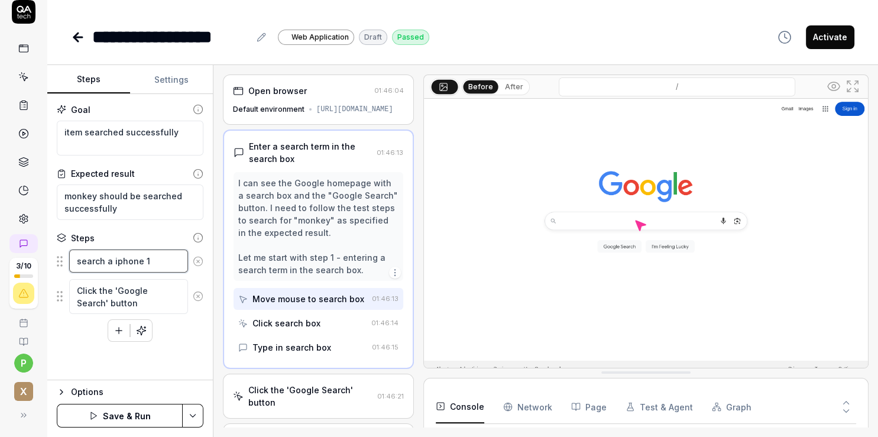
type textarea "*"
type textarea "search a iphone 16"
click at [137, 413] on button "Save & Run" at bounding box center [120, 416] width 126 height 24
type textarea "*"
click at [73, 37] on icon at bounding box center [78, 37] width 14 height 14
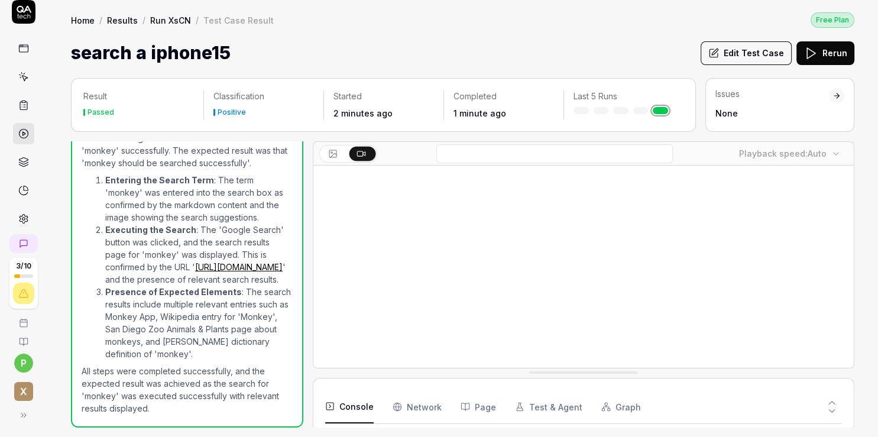
scroll to position [241, 0]
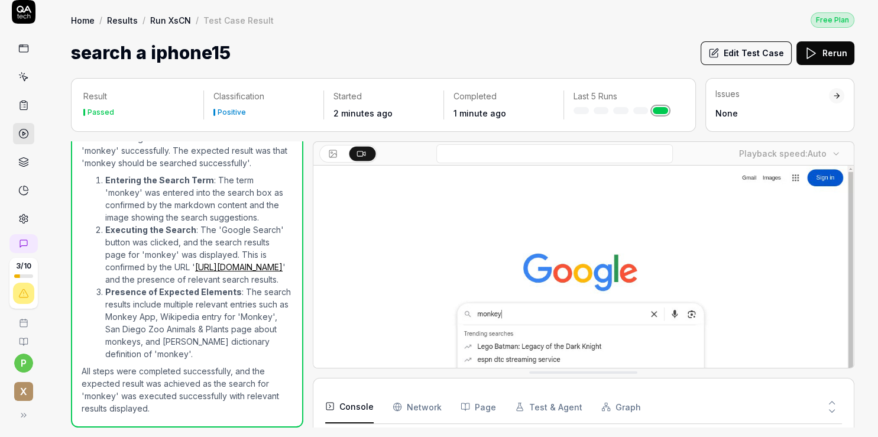
click at [182, 15] on link "Run XsCN" at bounding box center [170, 20] width 41 height 12
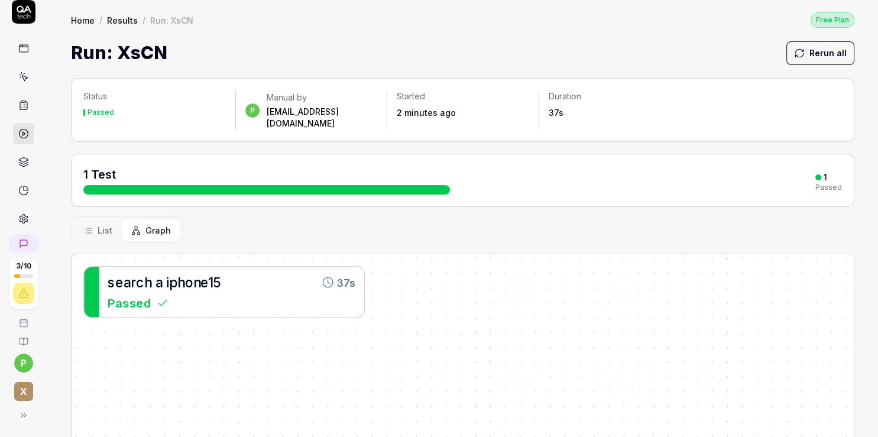
click at [67, 27] on div "Home / Results / Run: XsCN Free Plan Home / Results / Run: XsCN Free Plan Run: …" at bounding box center [462, 33] width 831 height 66
click at [77, 17] on link "Home" at bounding box center [83, 20] width 24 height 12
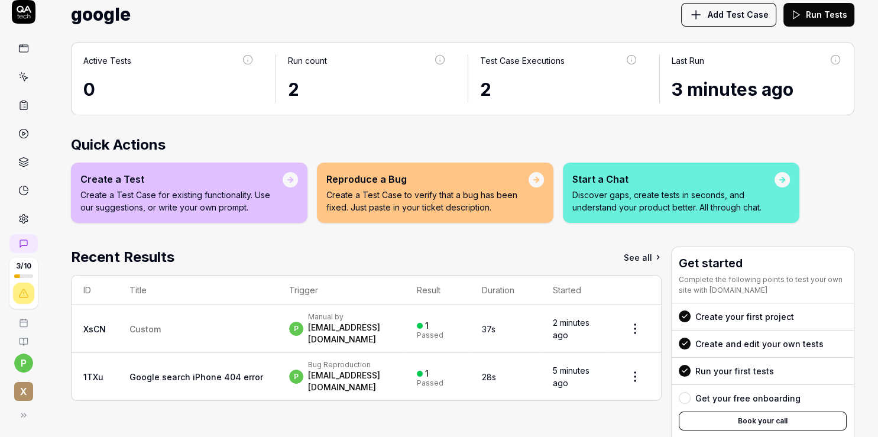
scroll to position [41, 0]
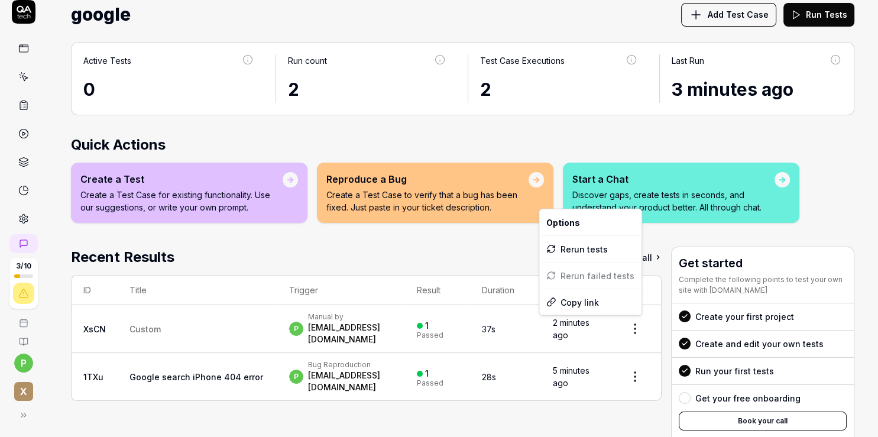
click at [632, 328] on html "3 / 10 p x Home Free Plan Home Free Plan google Add Test Case Run Tests Active …" at bounding box center [439, 218] width 878 height 437
click at [575, 248] on div "Rerun tests" at bounding box center [590, 249] width 102 height 26
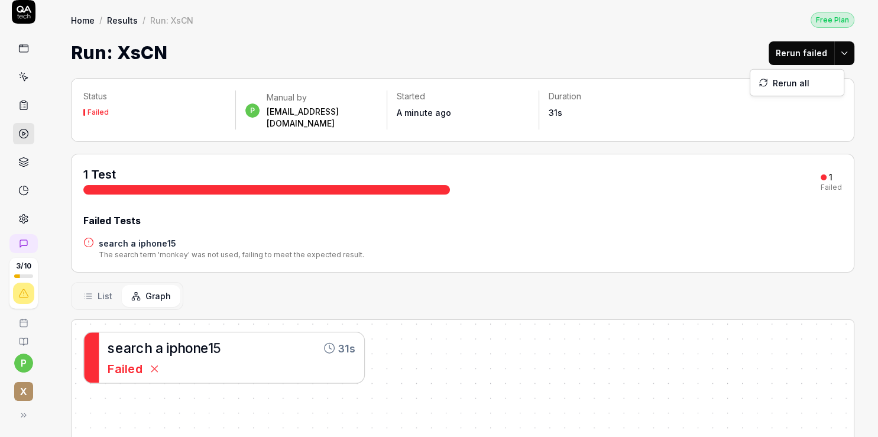
scroll to position [12, 0]
click at [831, 56] on html "3 / 10 p x Home / Results / Run: XsCN Free Plan Home / Results / Run: XsCN Free…" at bounding box center [439, 218] width 878 height 437
click at [118, 22] on html "3 / 10 p x Home / Results / Run: XsCN Free Plan Home / Results / Run: XsCN Free…" at bounding box center [439, 218] width 878 height 437
click at [87, 18] on link "Home" at bounding box center [83, 20] width 24 height 12
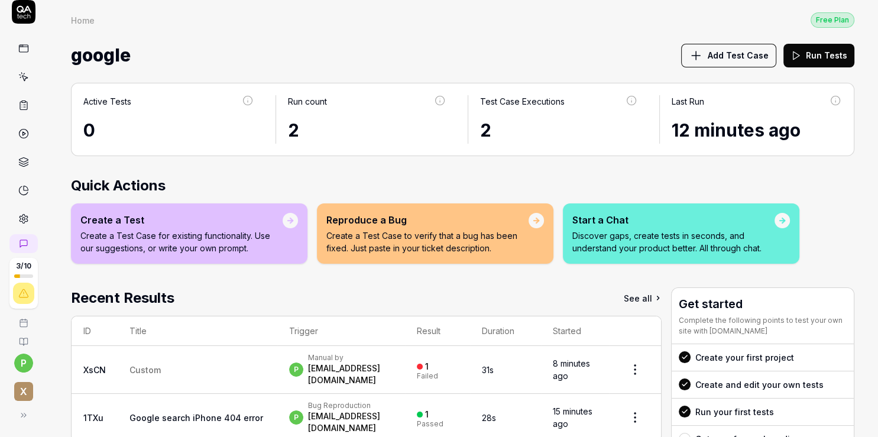
click at [22, 165] on icon at bounding box center [23, 162] width 11 height 11
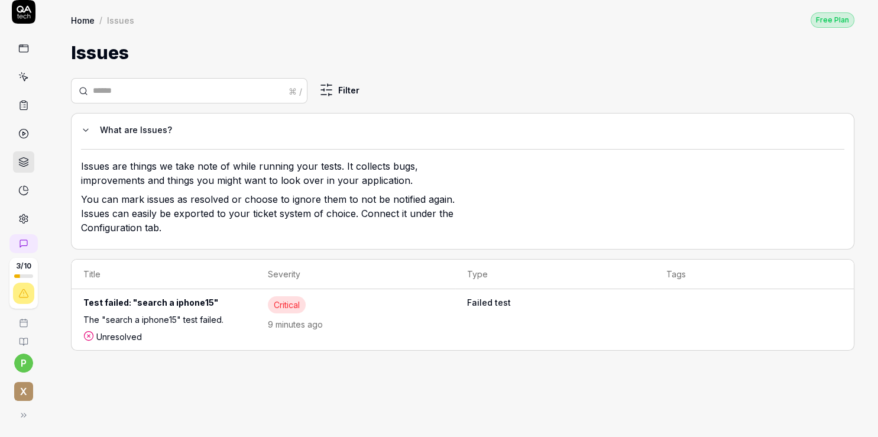
click at [296, 86] on div "⌘ /" at bounding box center [296, 91] width 14 height 12
click at [125, 318] on div "The "search a iphone15" test failed." at bounding box center [163, 321] width 161 height 17
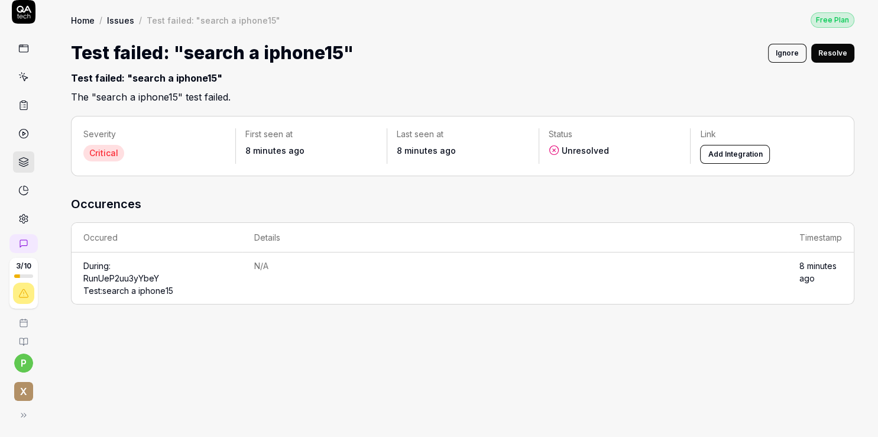
click at [112, 19] on link "Issues" at bounding box center [120, 20] width 27 height 12
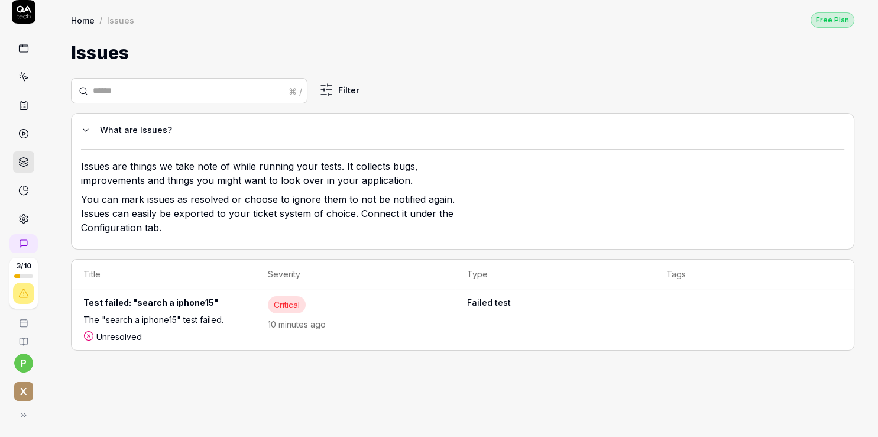
click at [19, 344] on icon at bounding box center [23, 341] width 9 height 9
